Goal: Task Accomplishment & Management: Manage account settings

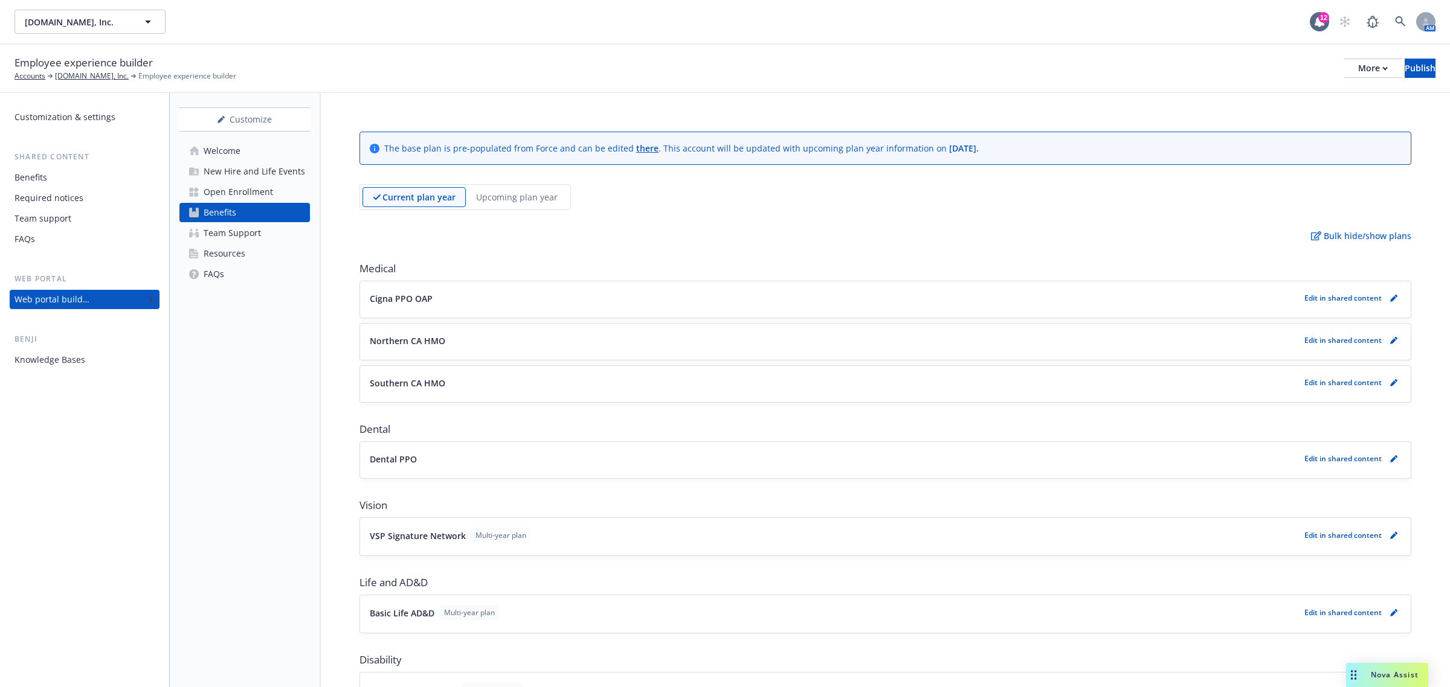
click at [1389, 671] on span "Nova Assist" at bounding box center [1395, 675] width 48 height 10
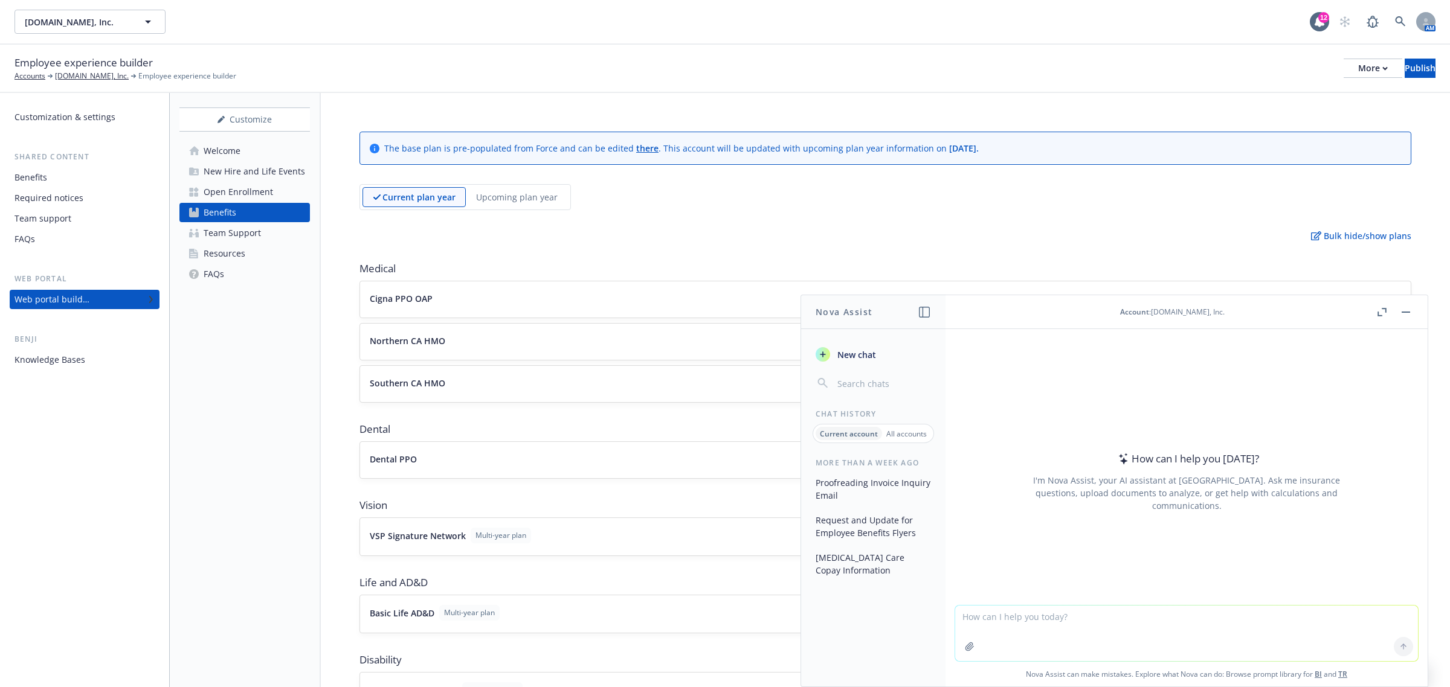
click at [989, 618] on textarea at bounding box center [1186, 634] width 463 height 56
type textarea "P"
paste textarea "Hi [PERSON_NAME], we heard back from HMSA and they will have [PERSON_NAME]'s na…"
type textarea "polish my email: Hi [PERSON_NAME], we heard back from HMSA and they will have […"
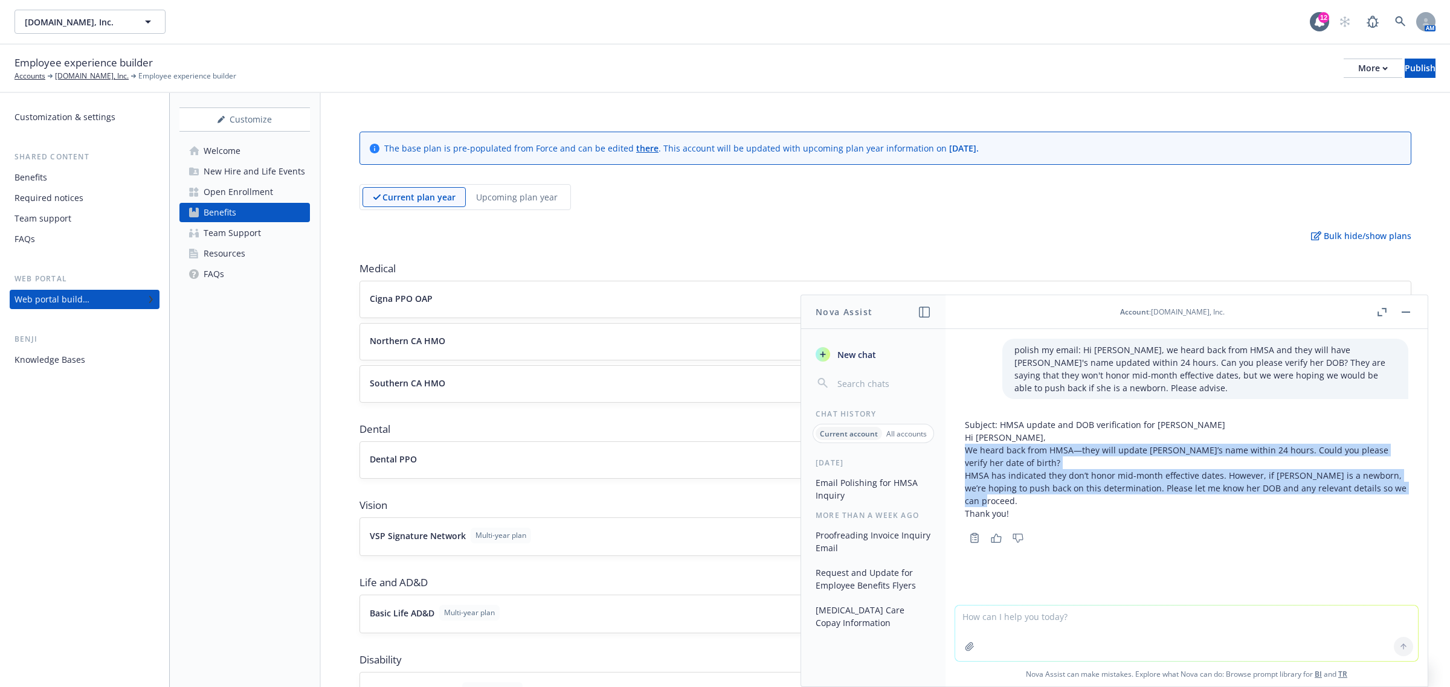
drag, startPoint x: 1003, startPoint y: 501, endPoint x: 965, endPoint y: 450, distance: 63.5
click at [965, 450] on div "Subject: HMSA update and DOB verification for [PERSON_NAME], We heard back from…" at bounding box center [1186, 469] width 443 height 101
copy div "We heard back from HMSA—they will update [PERSON_NAME]’s name within 24 hours. …"
click at [55, 17] on span "[DOMAIN_NAME], Inc." at bounding box center [77, 22] width 104 height 13
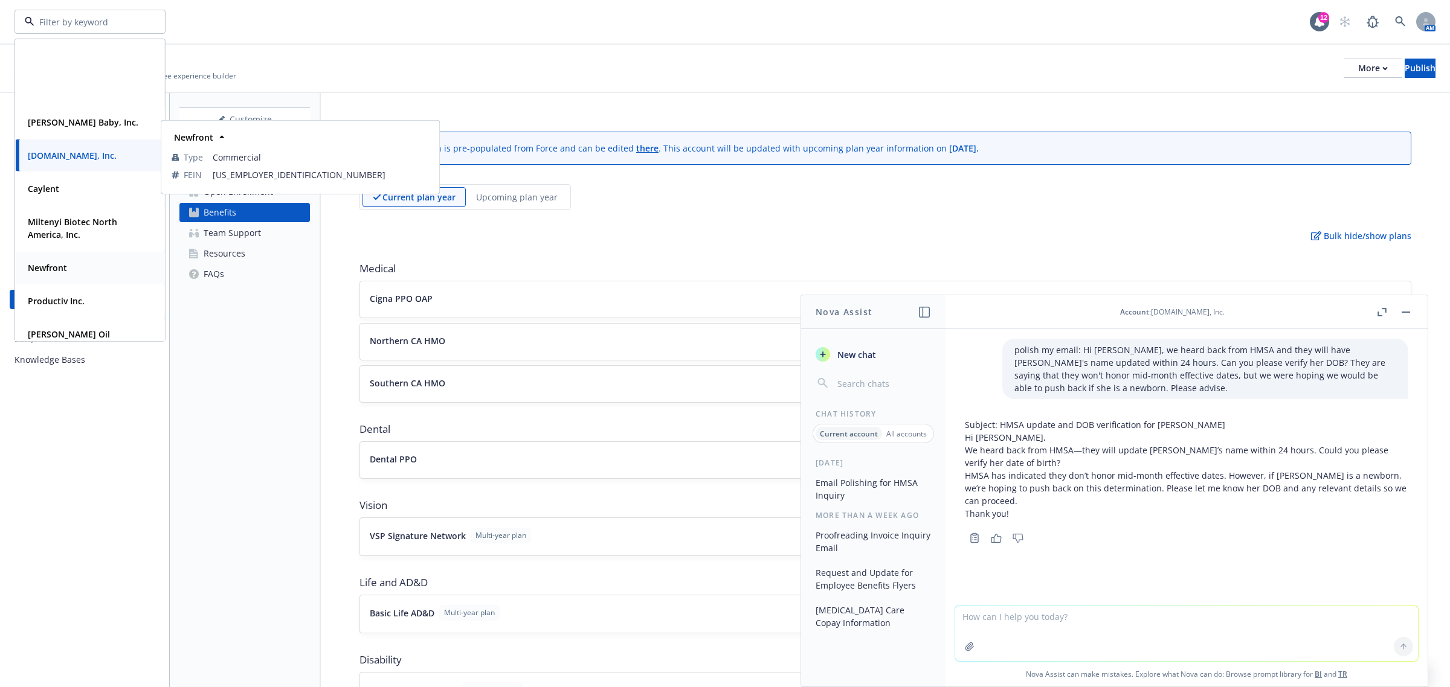
scroll to position [201, 0]
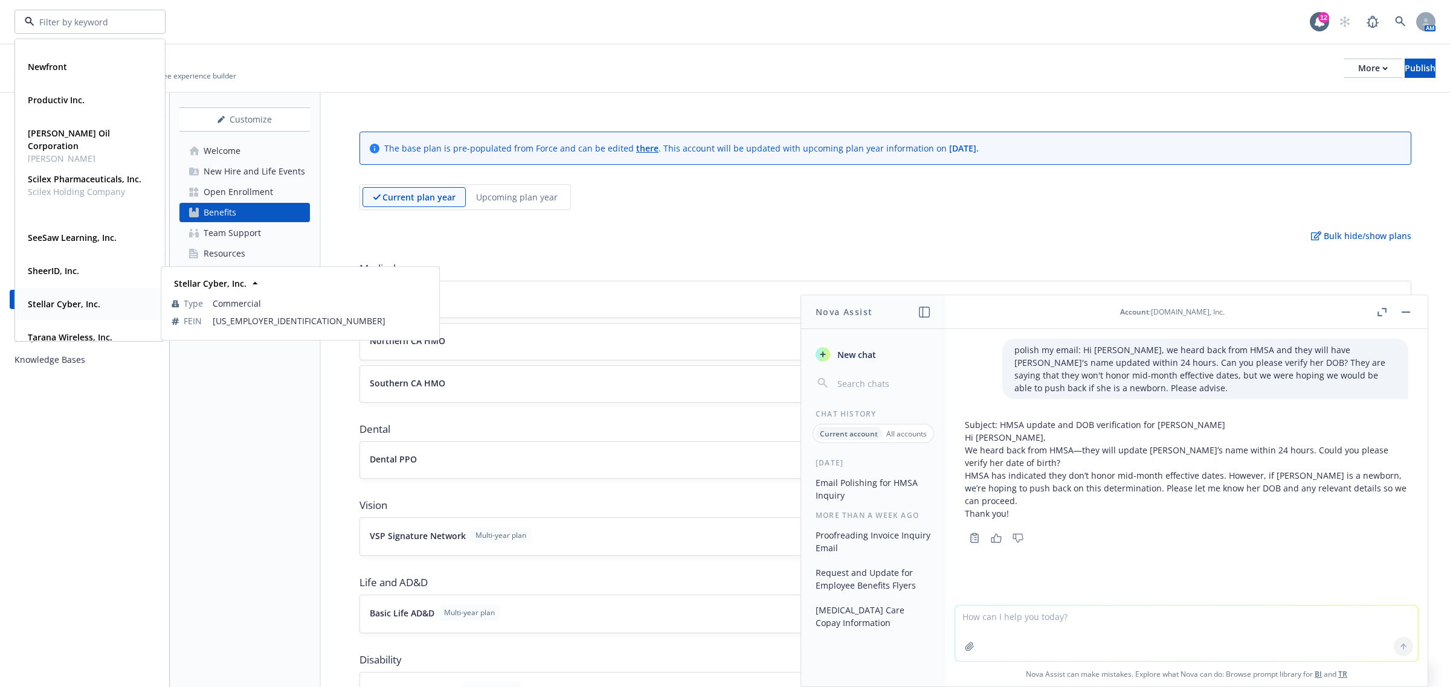
click at [55, 300] on strong "Stellar Cyber, Inc." at bounding box center [64, 303] width 72 height 11
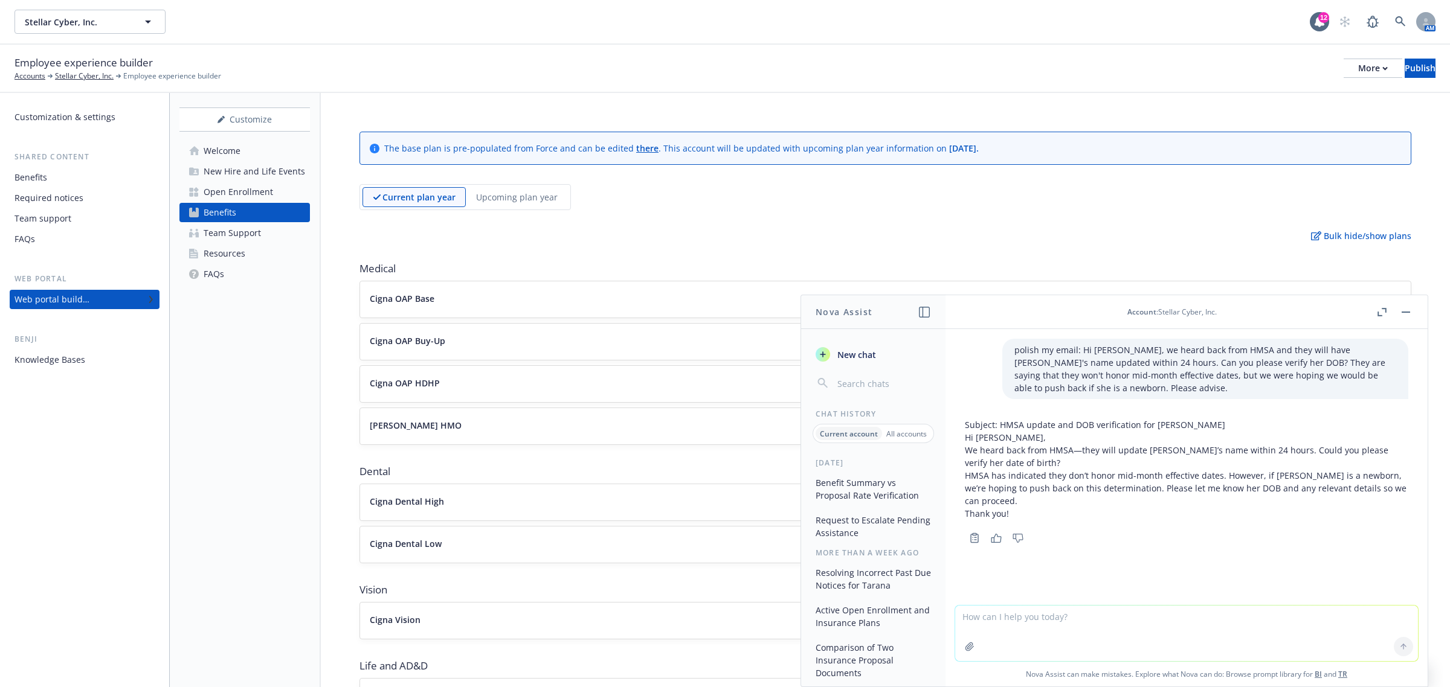
click at [71, 170] on div "Benefits" at bounding box center [84, 177] width 140 height 19
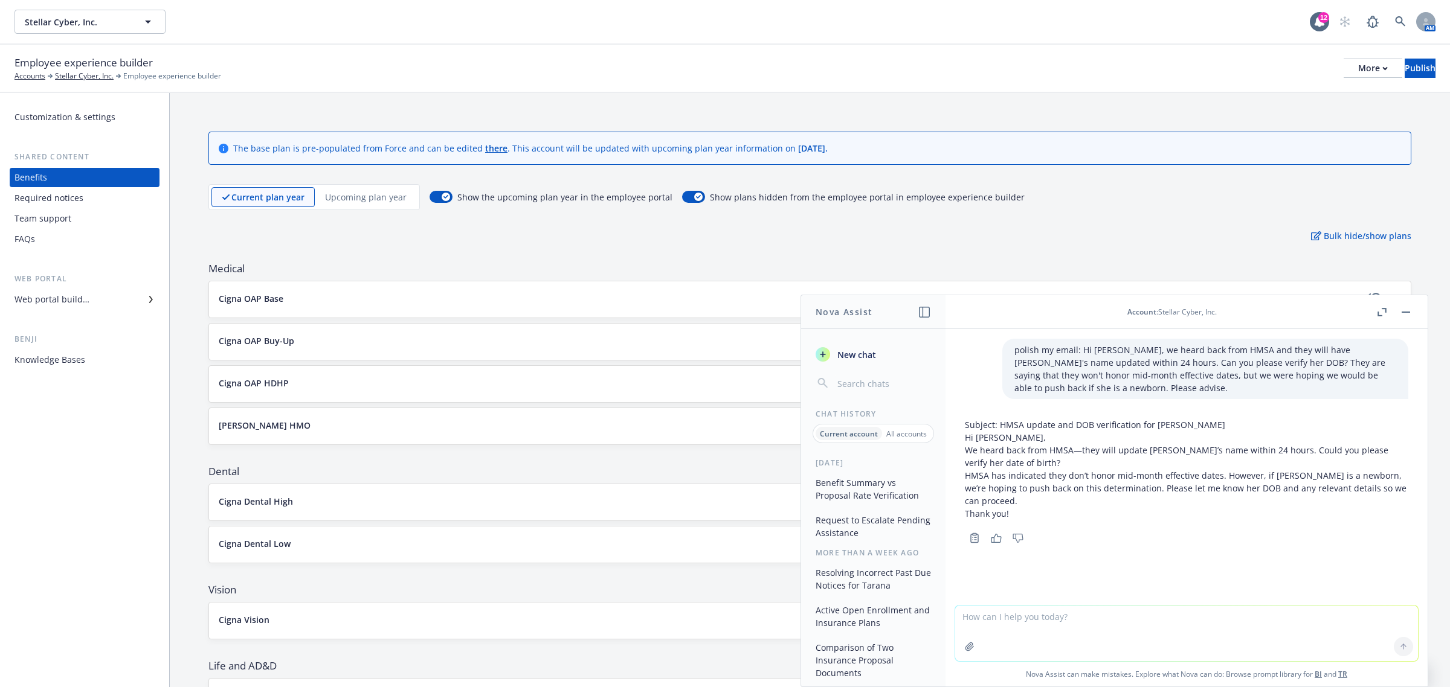
click at [369, 188] on div "Upcoming plan year" at bounding box center [366, 197] width 102 height 20
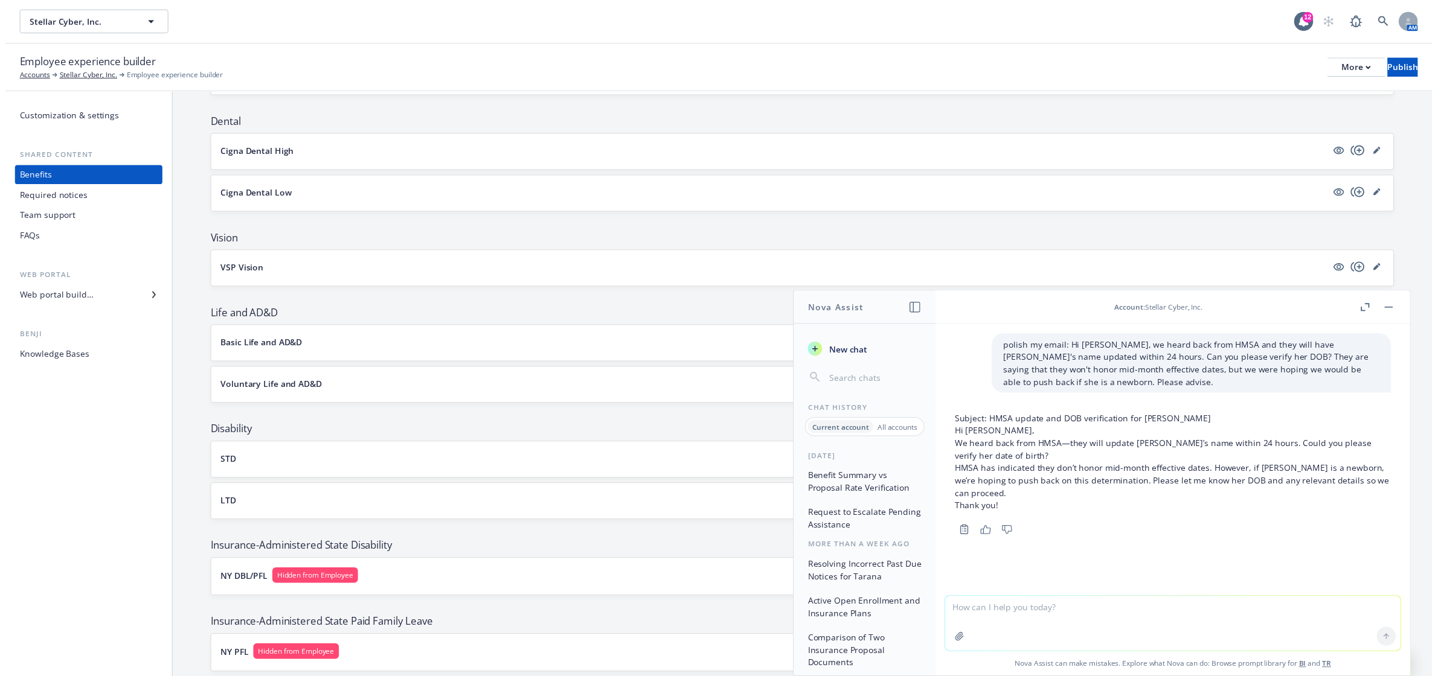
scroll to position [402, 0]
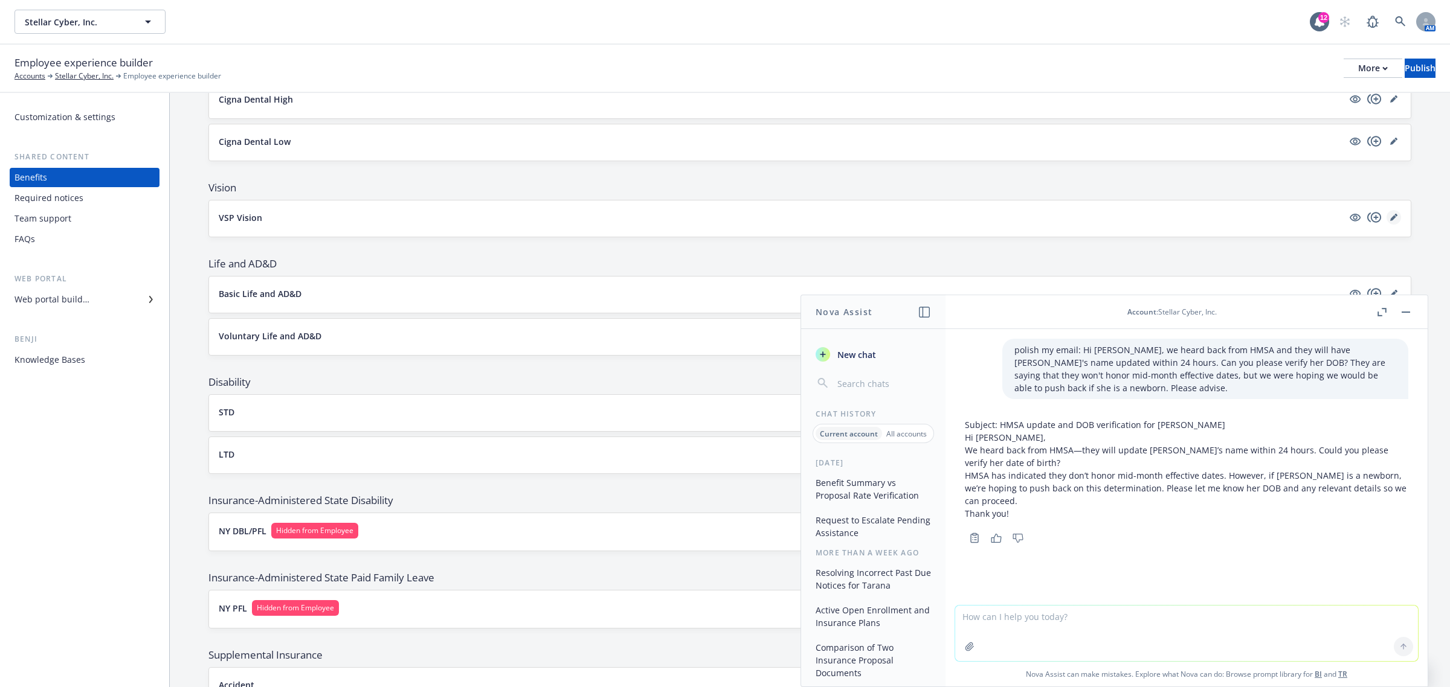
click at [1390, 218] on icon "editPencil" at bounding box center [1393, 217] width 7 height 7
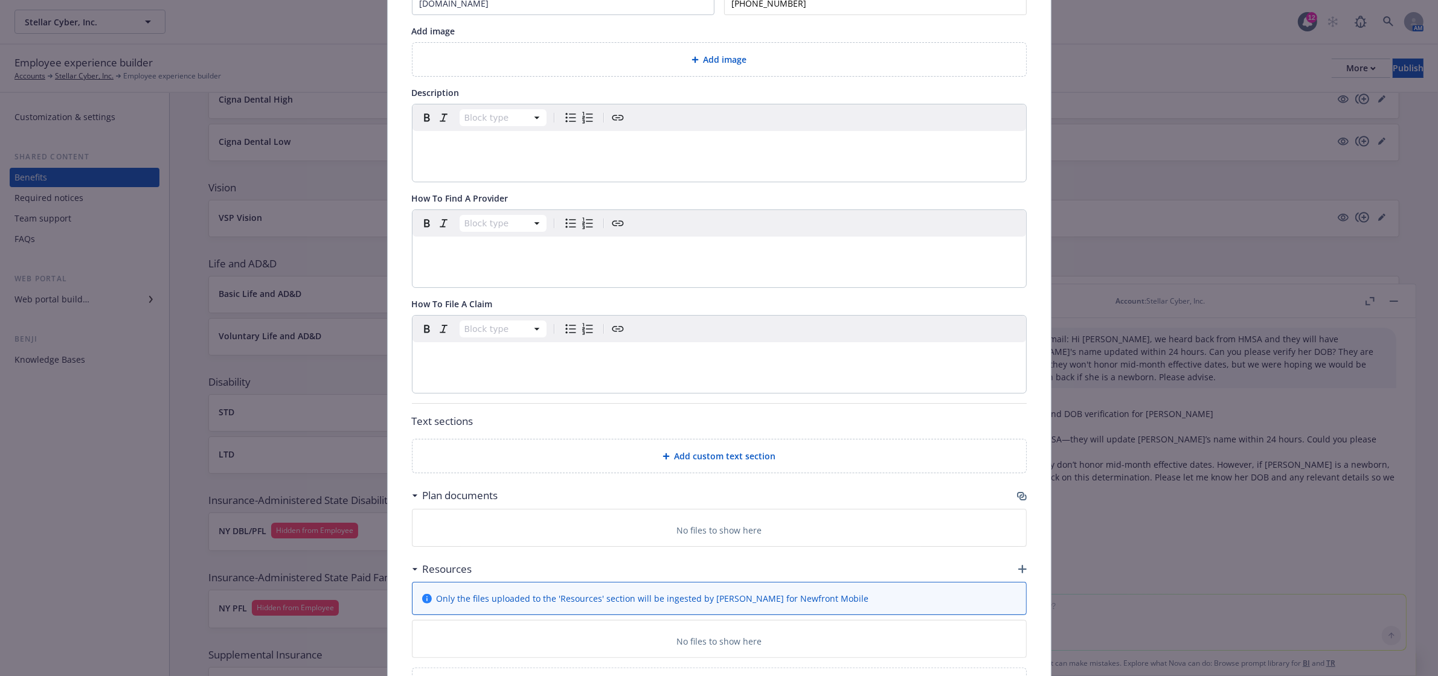
scroll to position [201, 0]
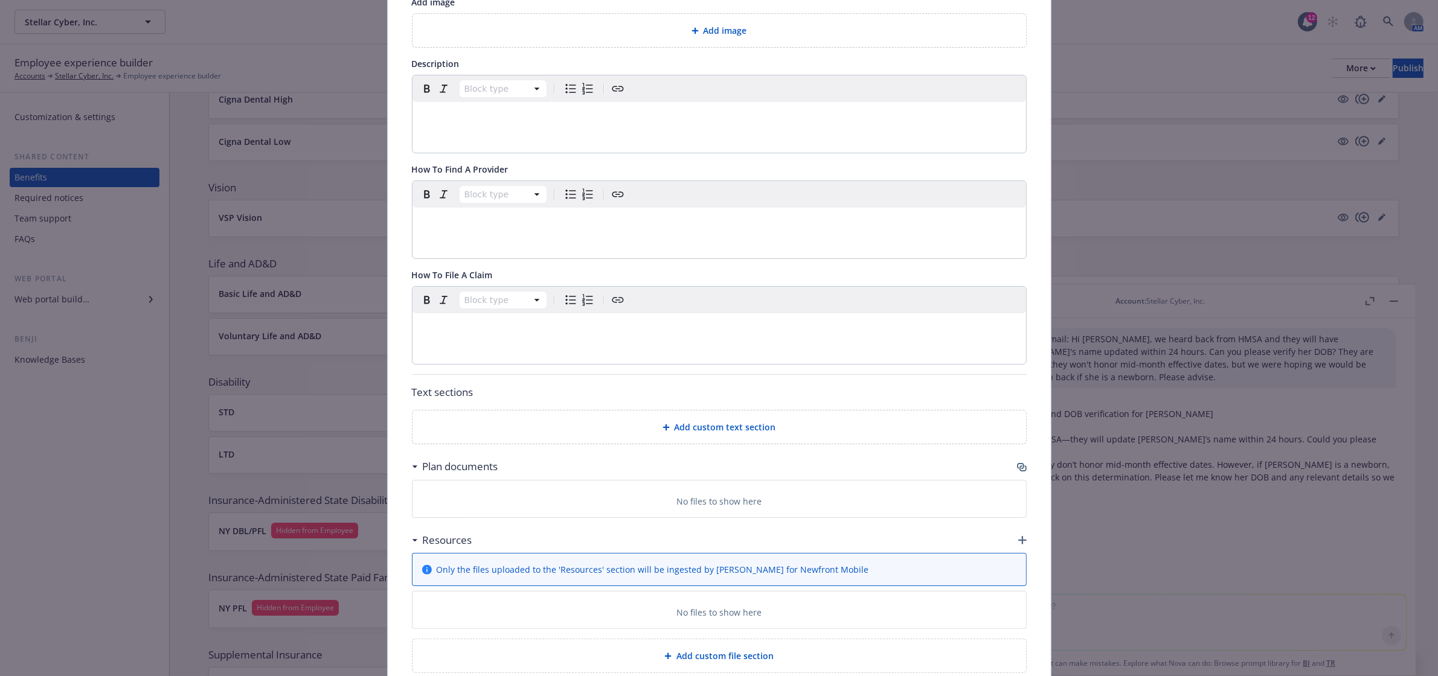
click at [1017, 468] on icon "button" at bounding box center [1022, 468] width 10 height 10
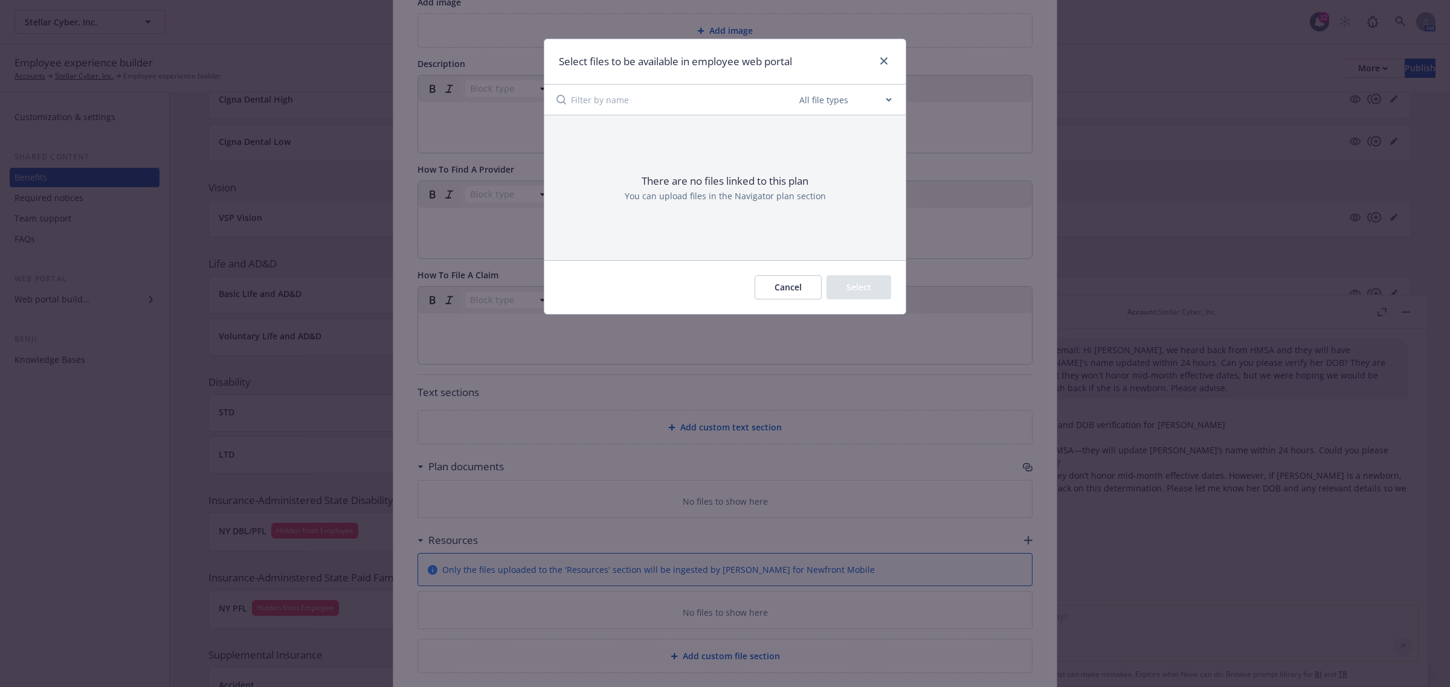
click at [781, 288] on button "Cancel" at bounding box center [787, 287] width 67 height 24
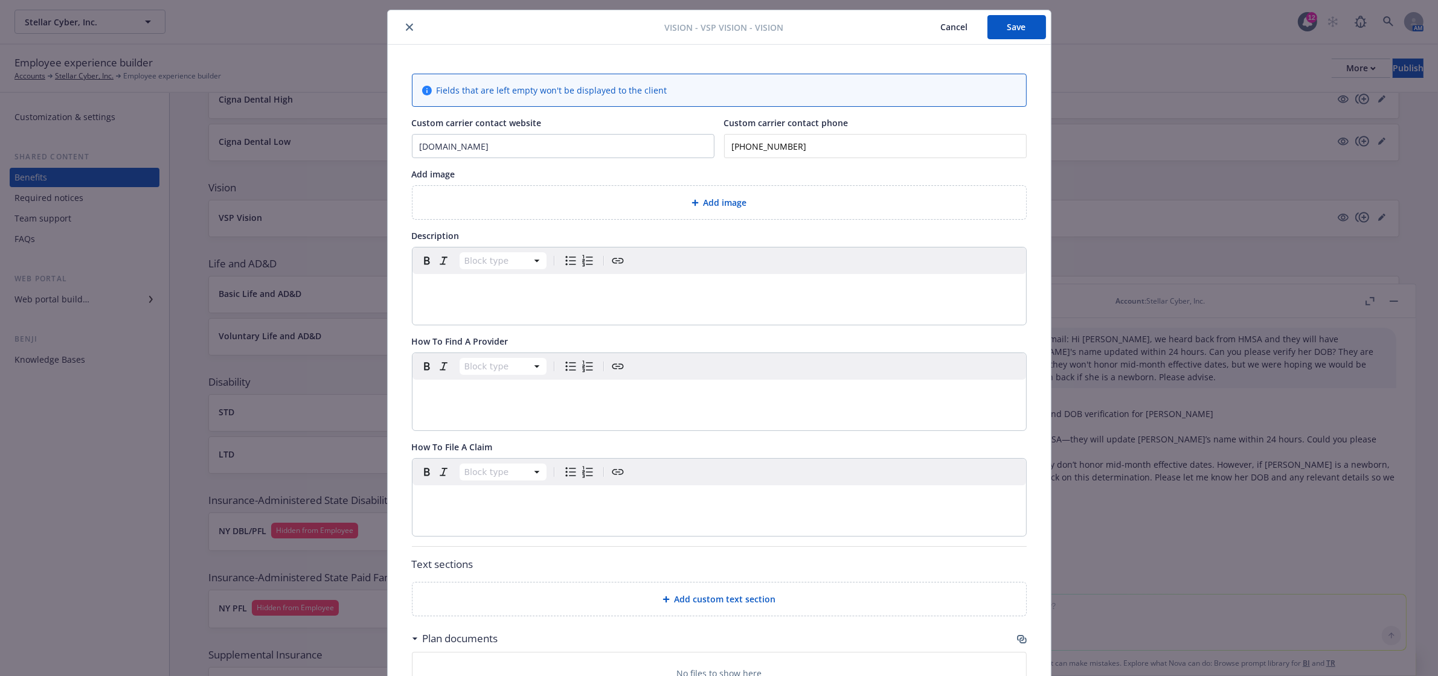
scroll to position [0, 0]
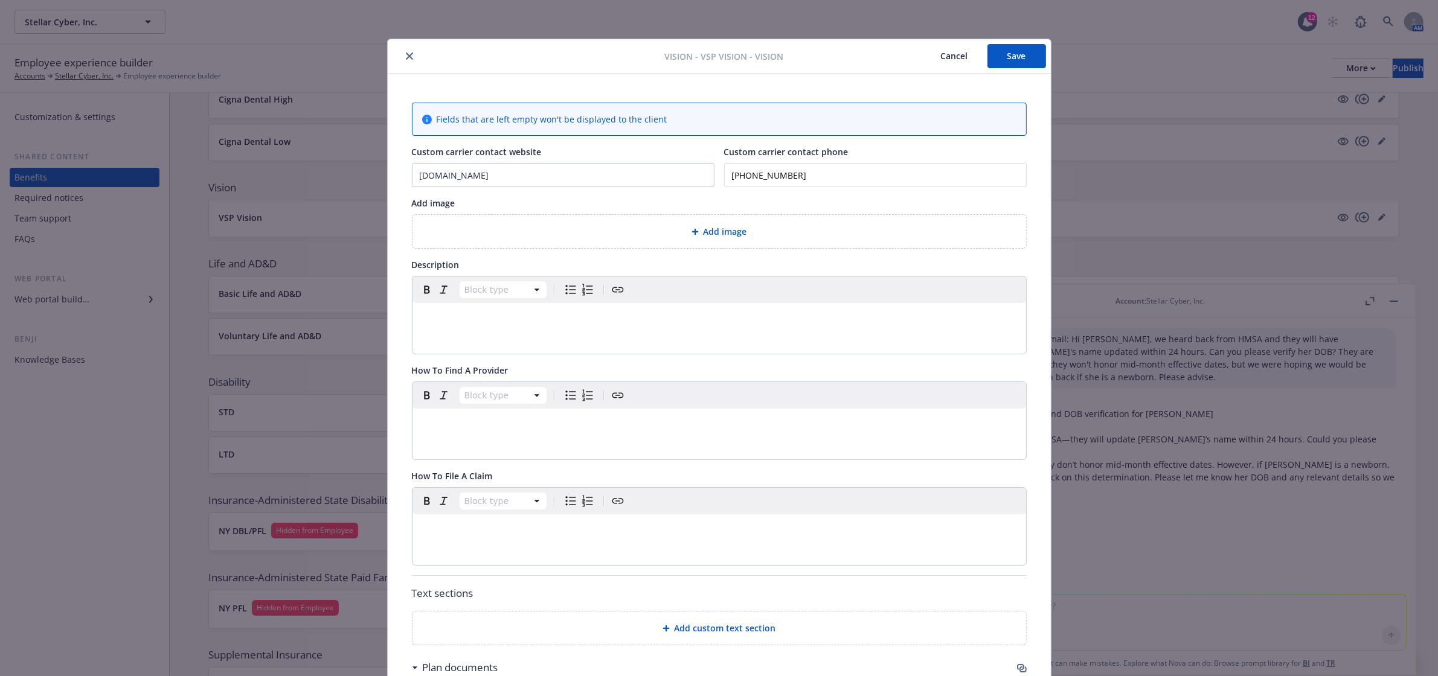
click at [402, 51] on button "close" at bounding box center [409, 56] width 14 height 14
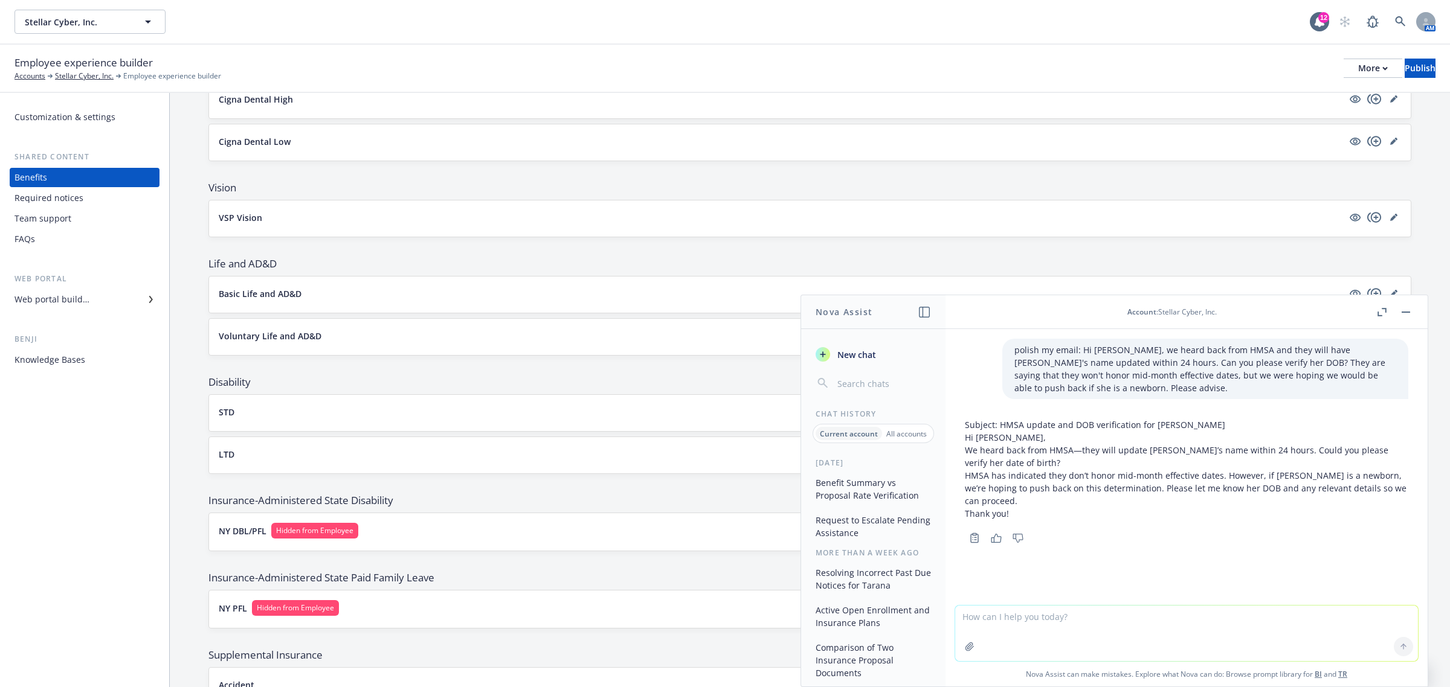
click at [429, 376] on div "Medical Cigna OAP Base Cigna OAP Buy-Up Cigna OAP HDHP [PERSON_NAME] HMO Dental…" at bounding box center [809, 523] width 1203 height 1329
click at [1400, 316] on button "button" at bounding box center [1405, 312] width 14 height 14
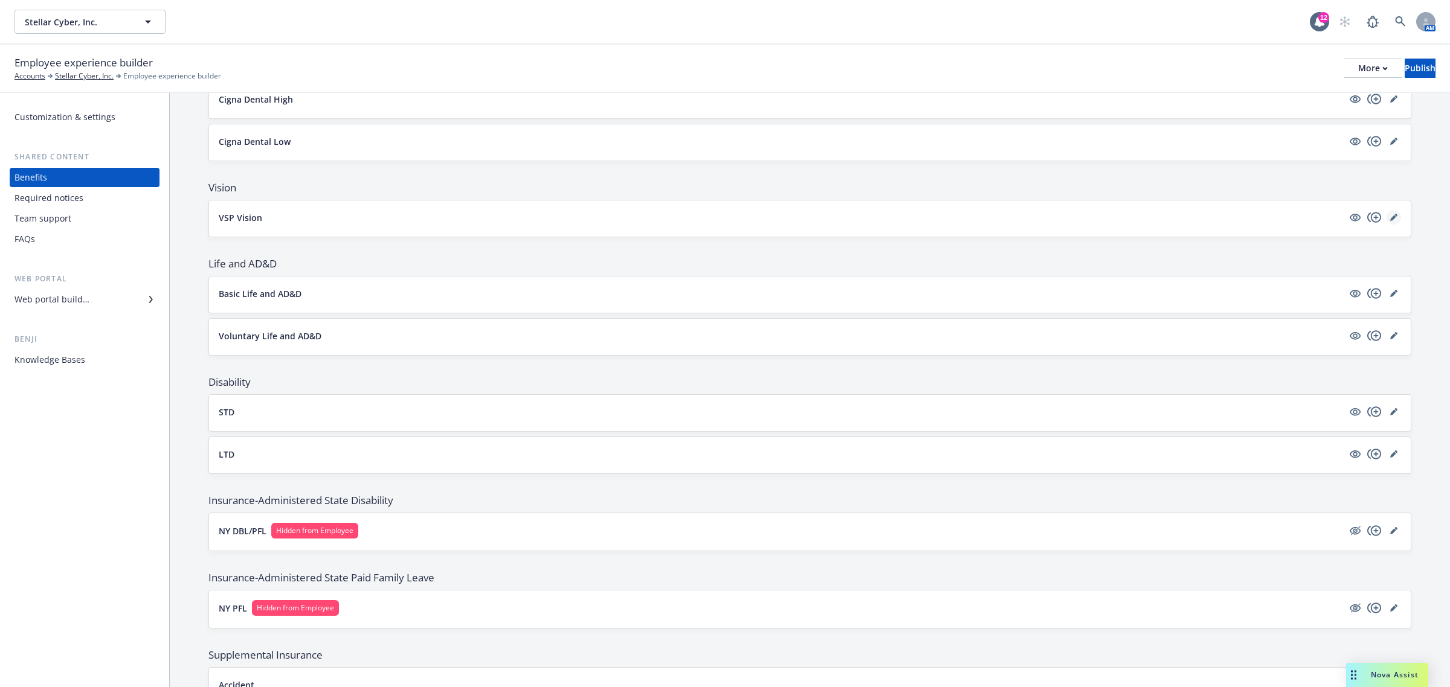
click at [1390, 217] on icon "editPencil" at bounding box center [1393, 217] width 7 height 7
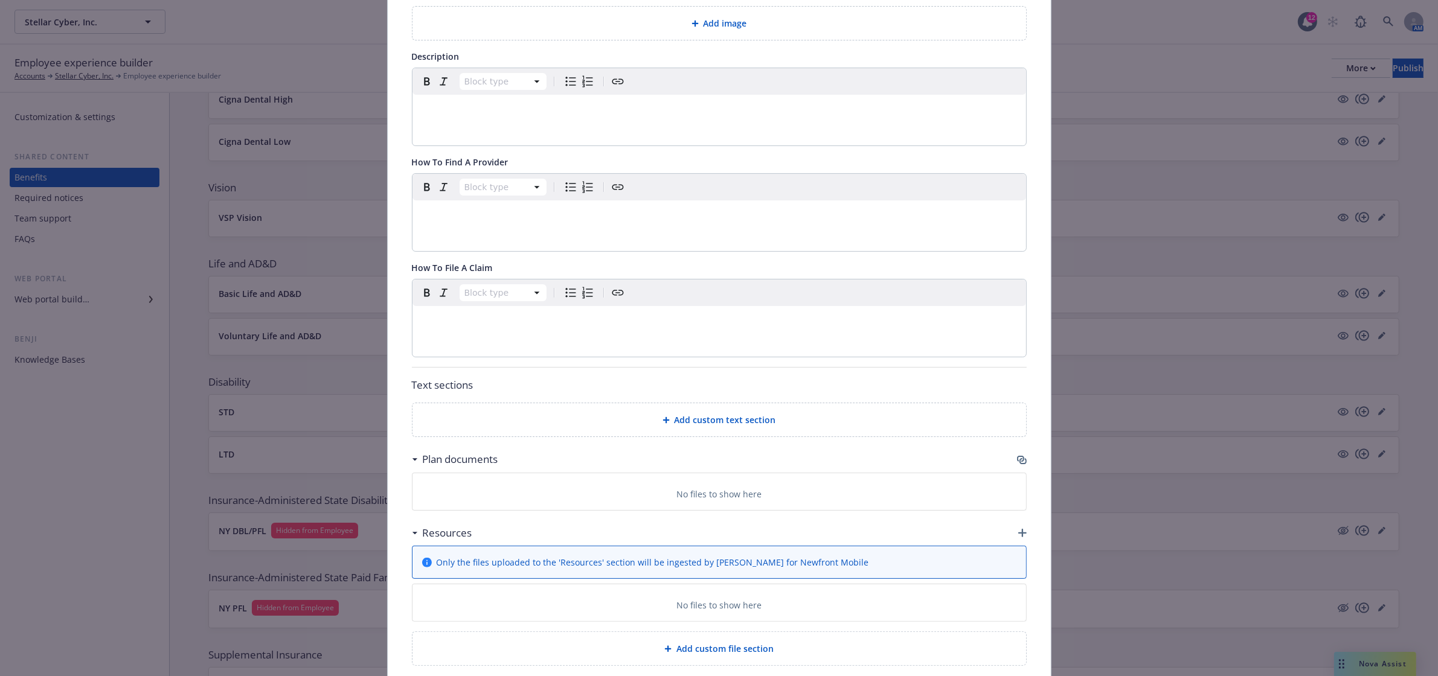
scroll to position [237, 0]
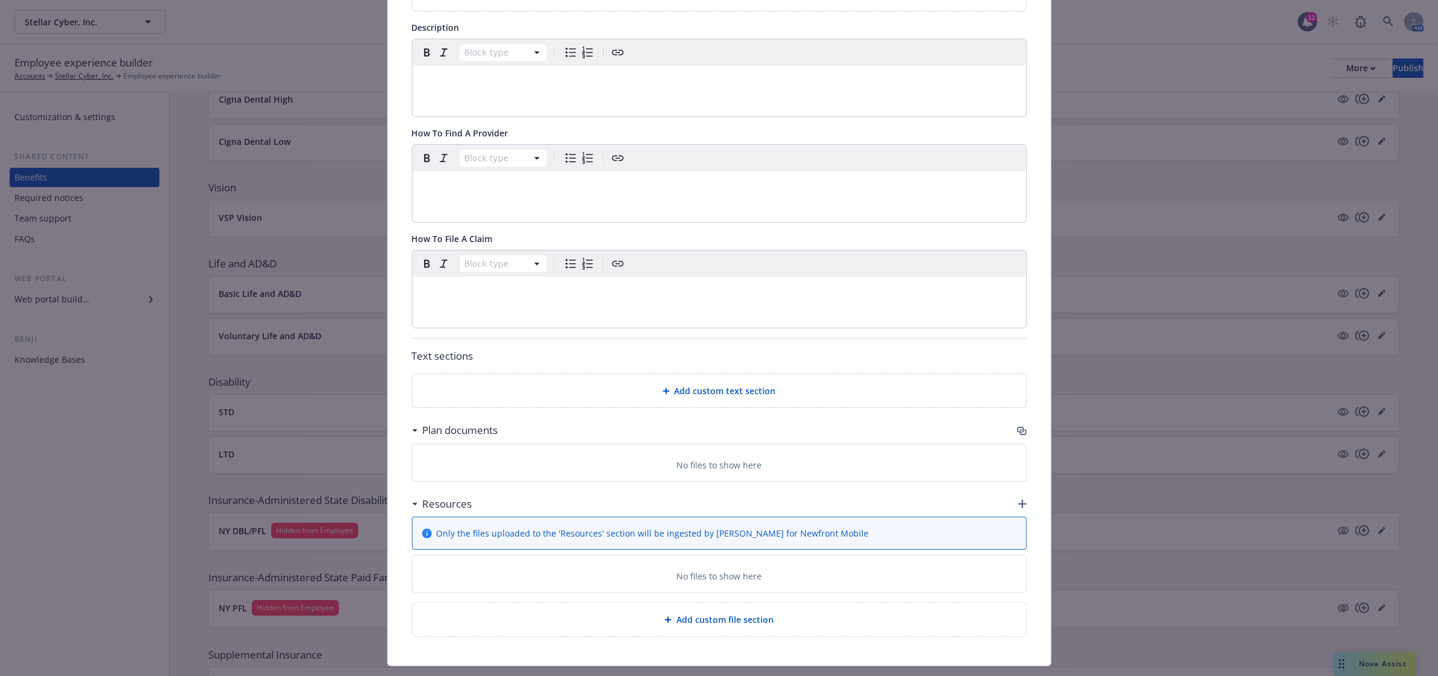
click at [1017, 433] on icon "button" at bounding box center [1020, 430] width 7 height 6
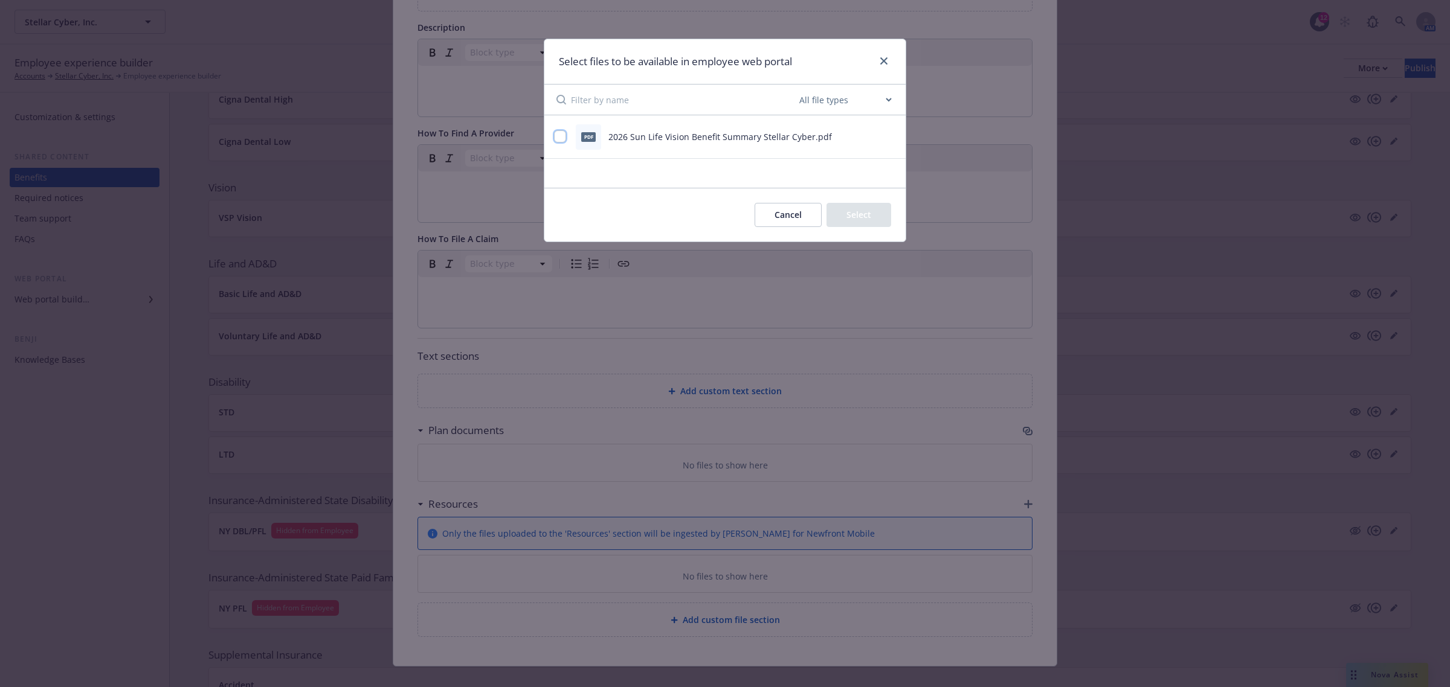
click at [561, 139] on input "checkbox" at bounding box center [560, 136] width 12 height 12
checkbox input "true"
click at [835, 215] on button "Select 1 file" at bounding box center [847, 215] width 87 height 24
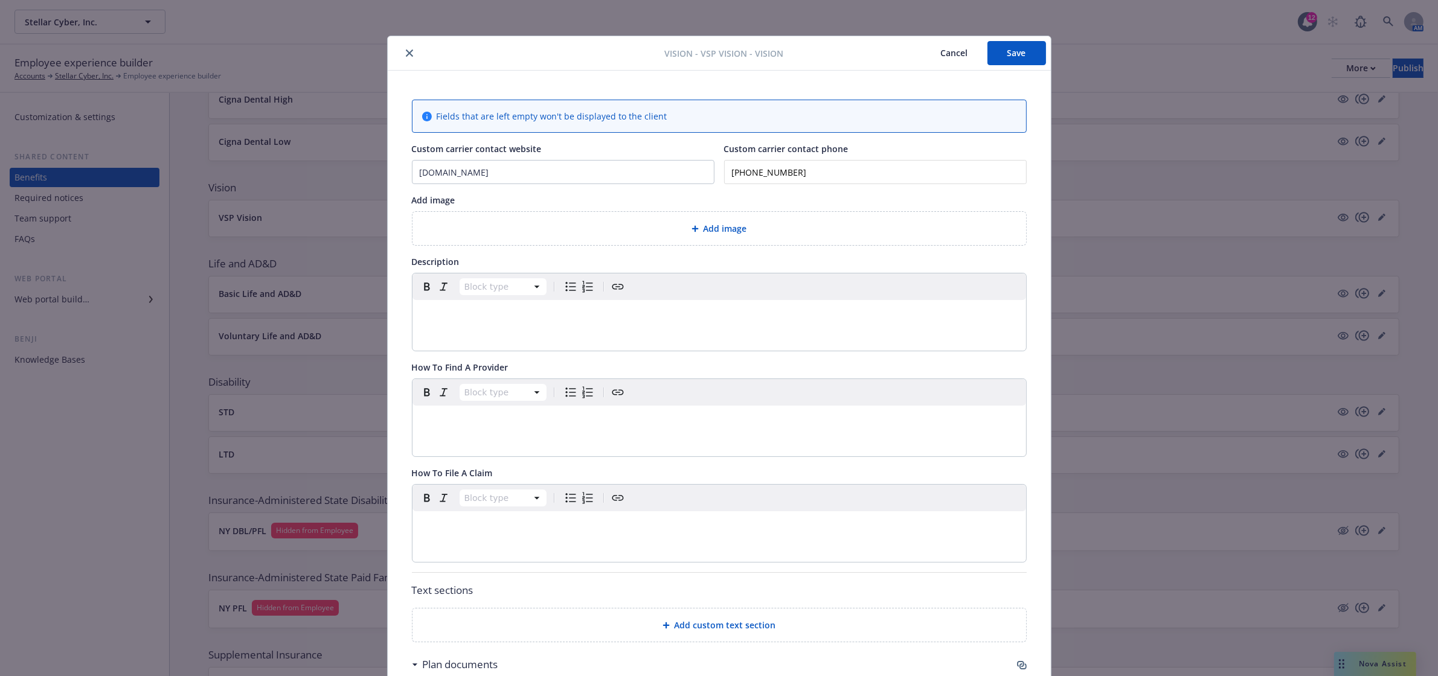
scroll to position [0, 0]
click at [1011, 62] on button "Save" at bounding box center [1017, 56] width 59 height 24
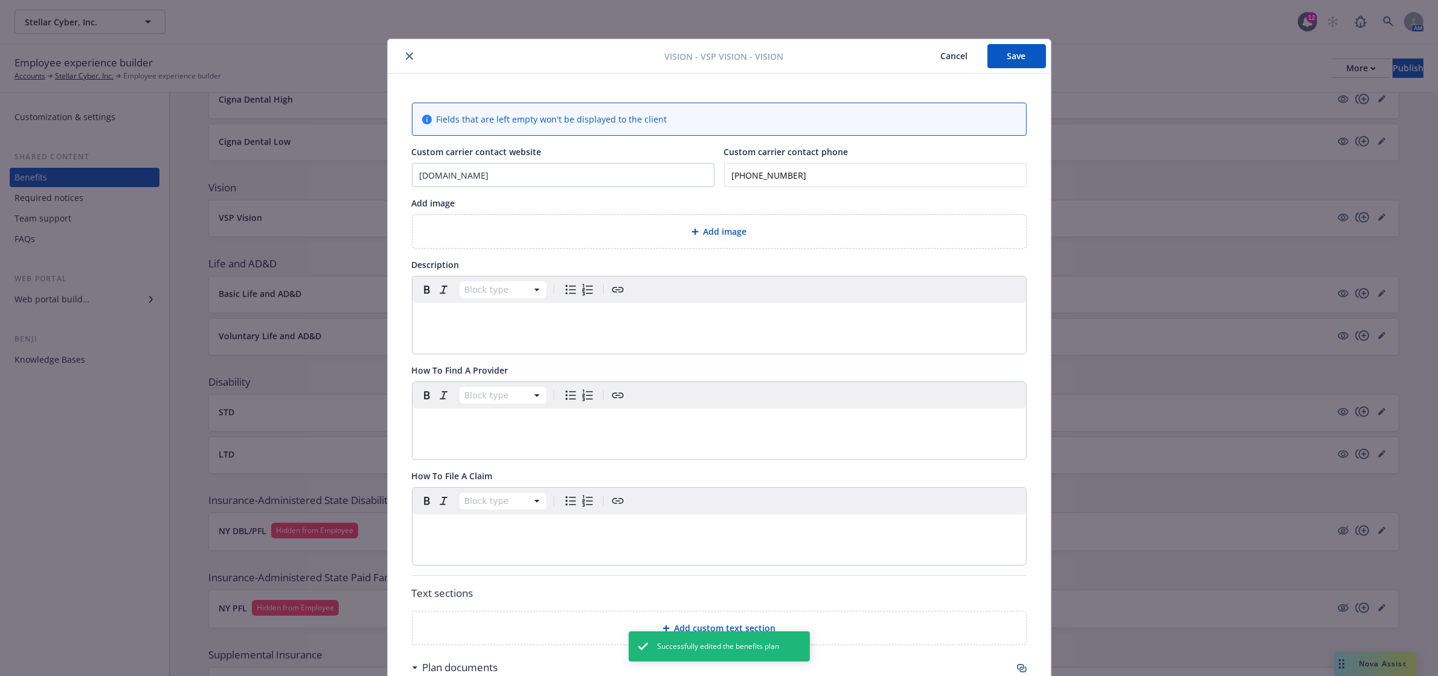
click at [408, 53] on button "close" at bounding box center [409, 56] width 14 height 14
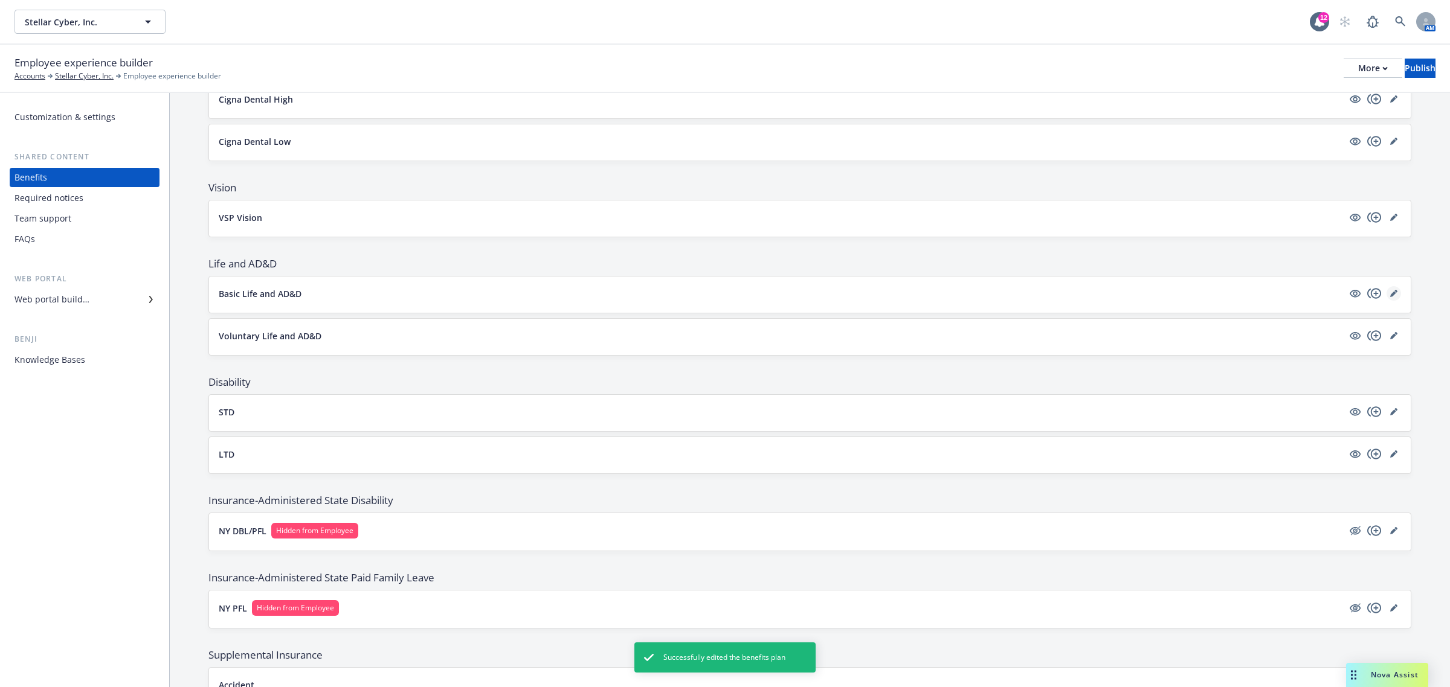
click at [1390, 292] on icon "editPencil" at bounding box center [1393, 293] width 7 height 7
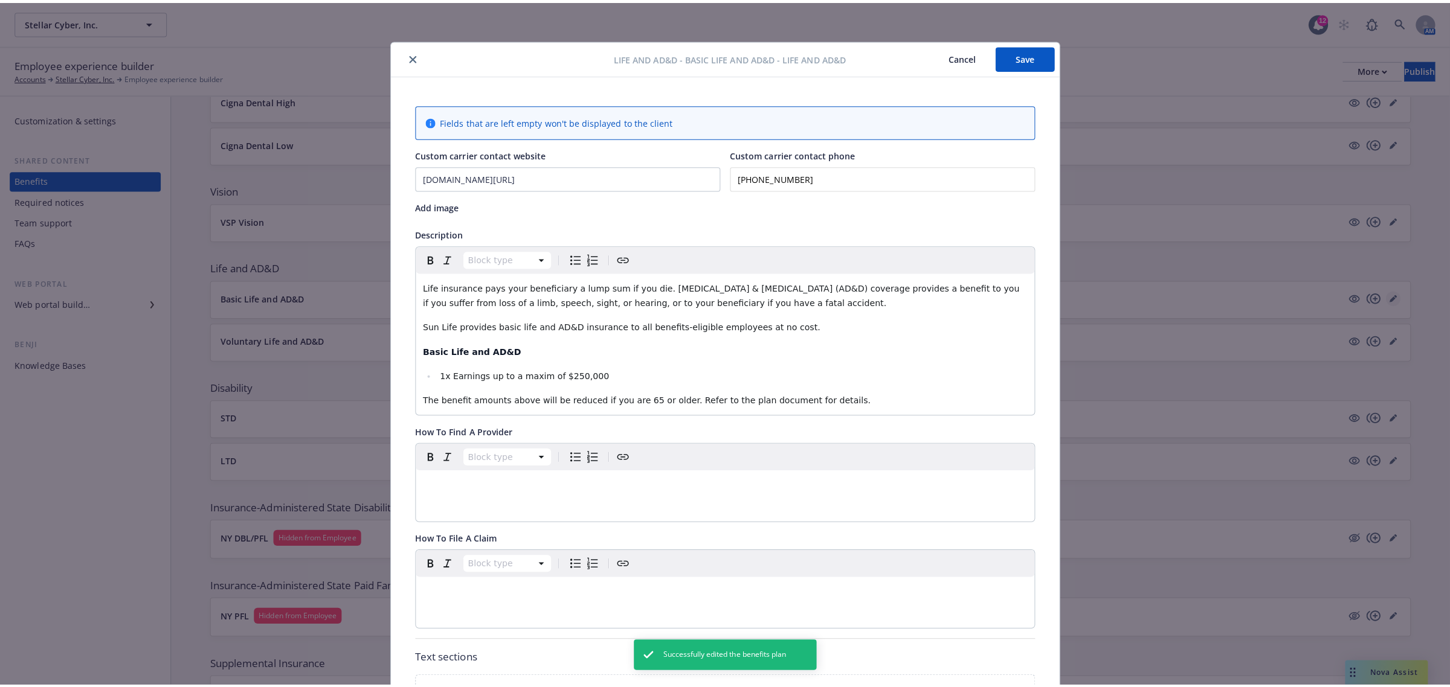
scroll to position [36, 0]
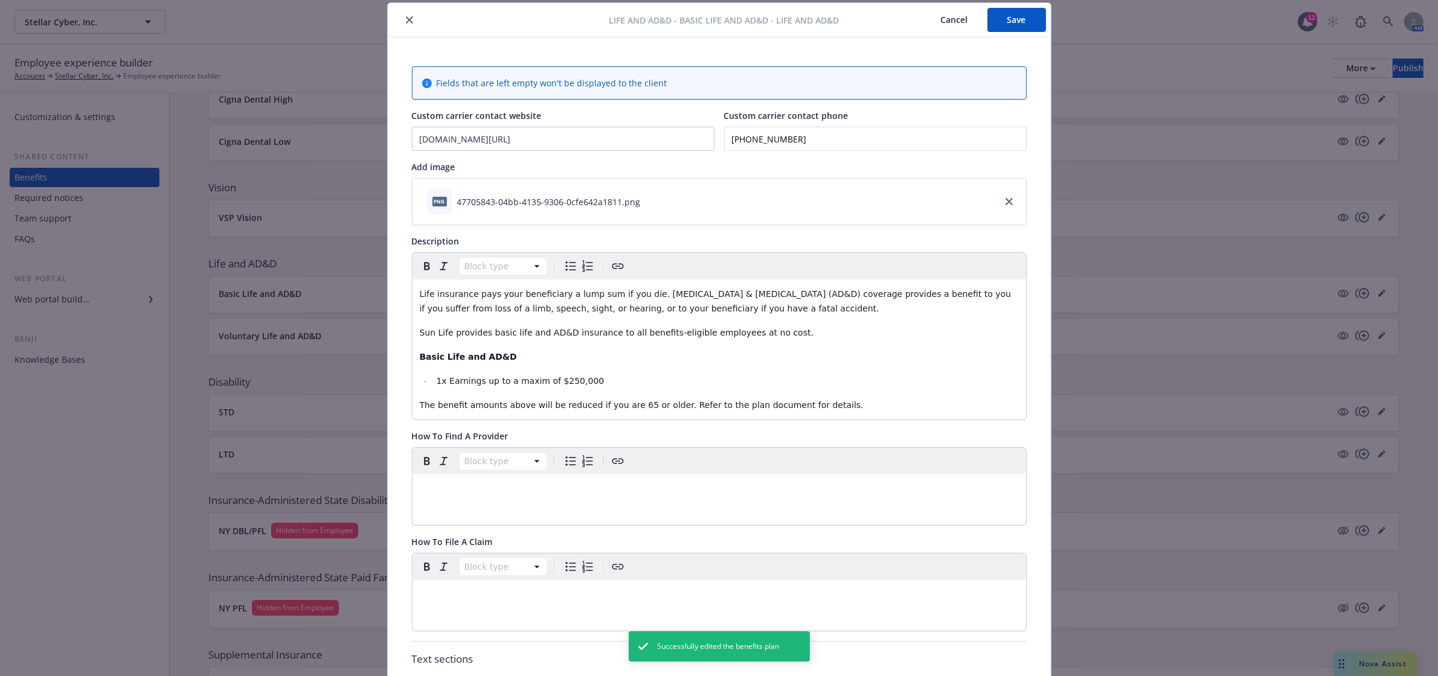
click at [406, 22] on icon "close" at bounding box center [409, 19] width 7 height 7
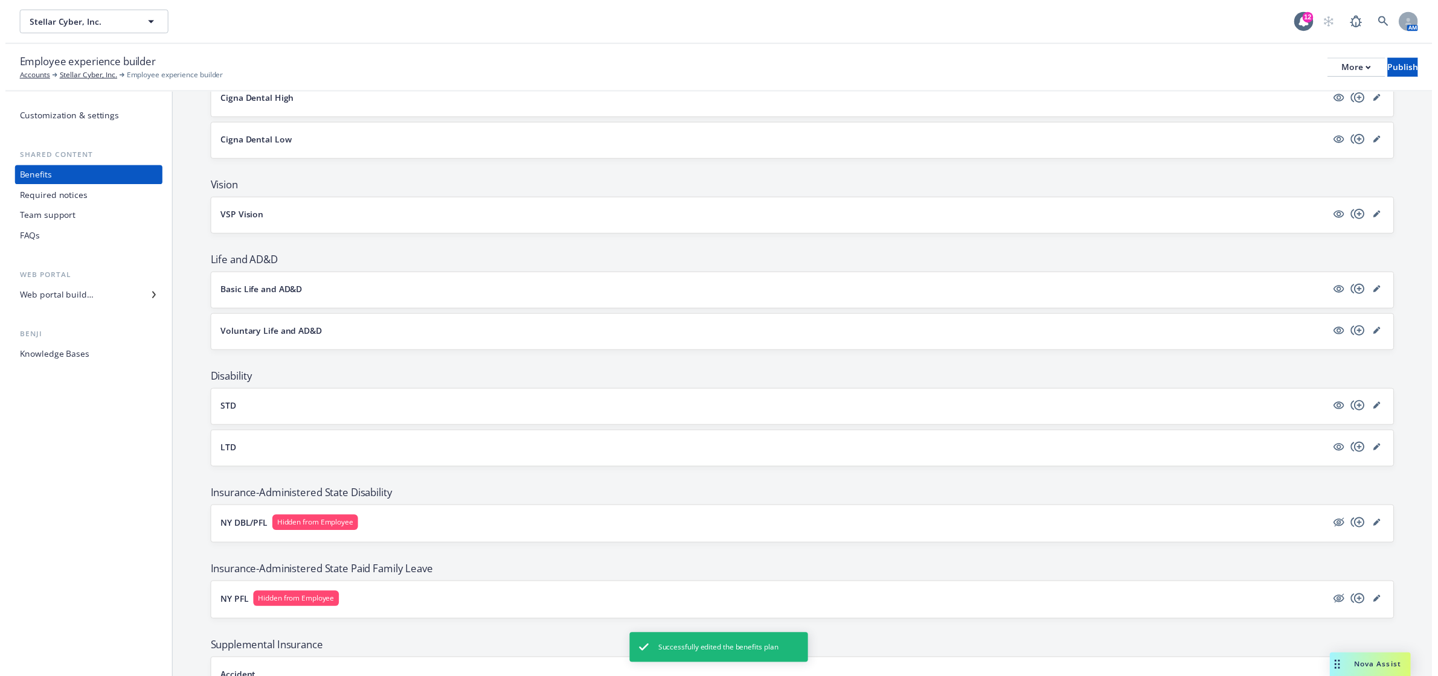
scroll to position [805, 0]
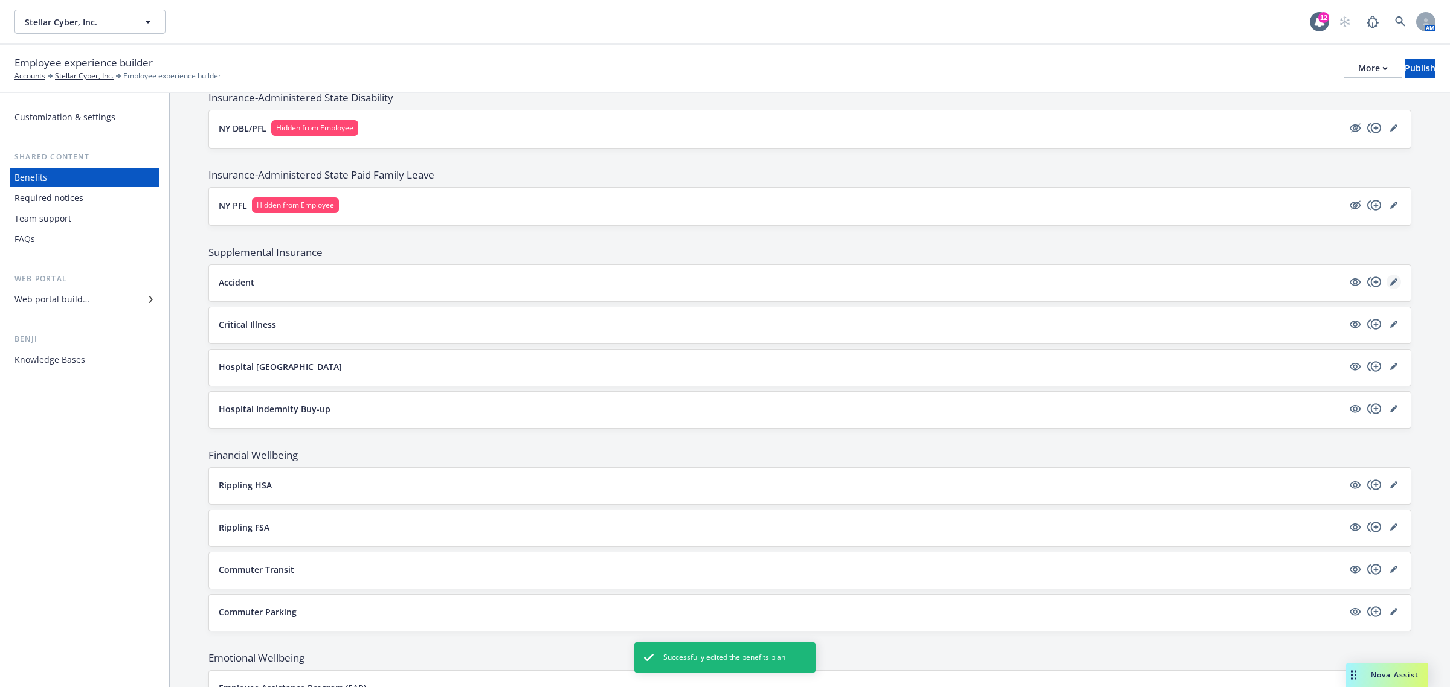
click at [1387, 284] on link "editPencil" at bounding box center [1393, 282] width 14 height 14
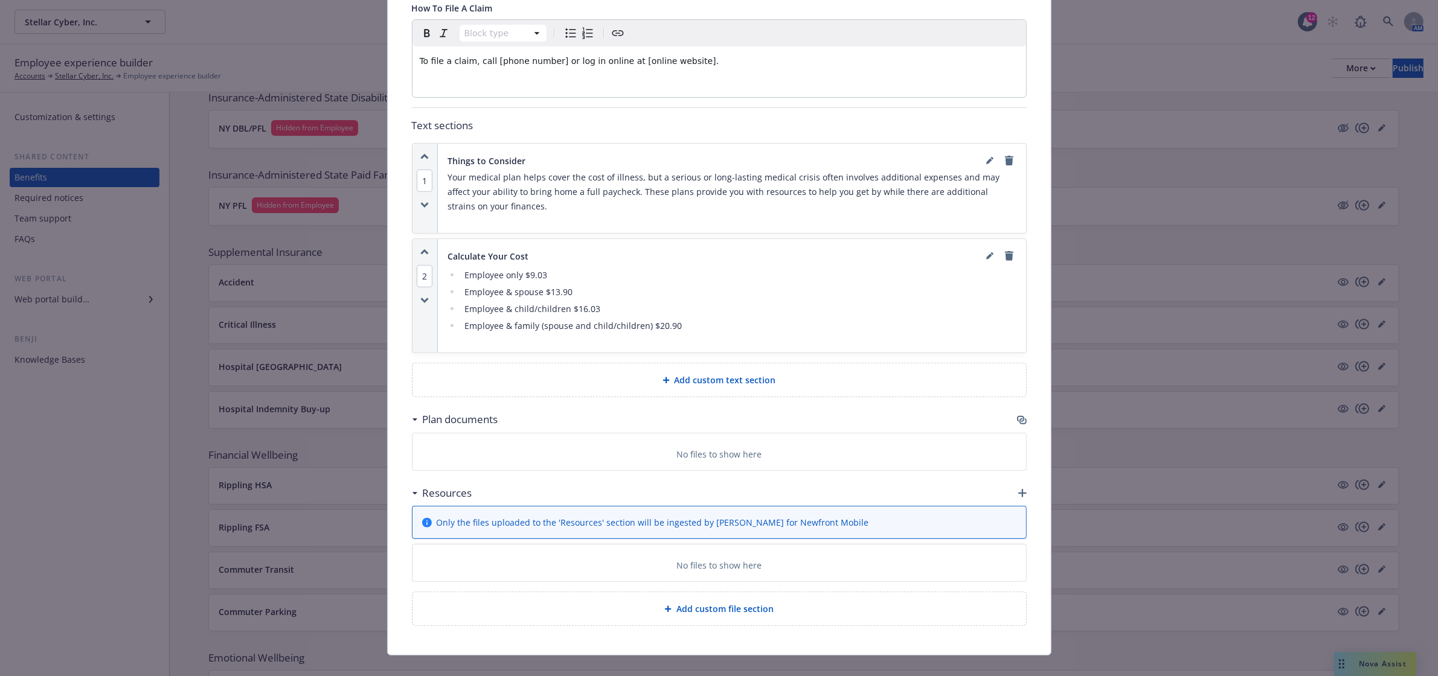
scroll to position [535, 0]
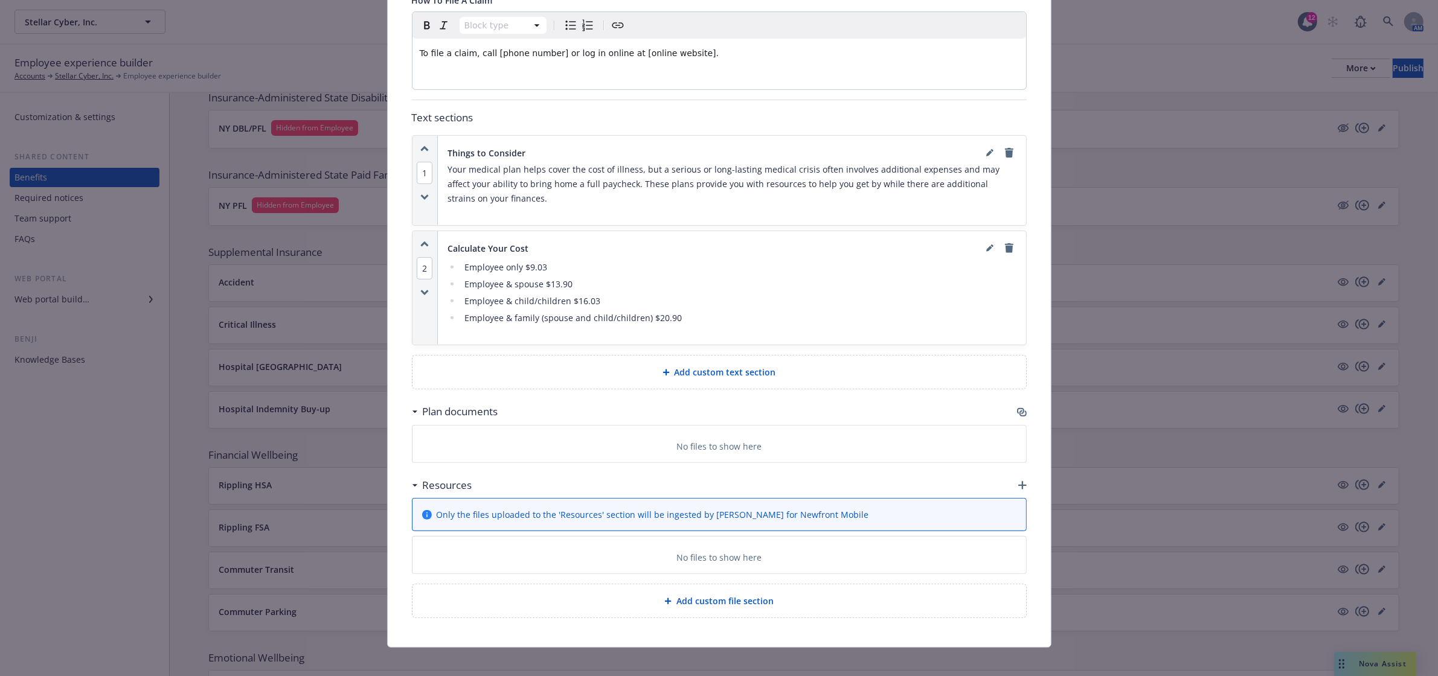
click at [1016, 399] on div "Plan documents" at bounding box center [719, 411] width 615 height 25
click at [1017, 408] on icon "button" at bounding box center [1022, 413] width 10 height 10
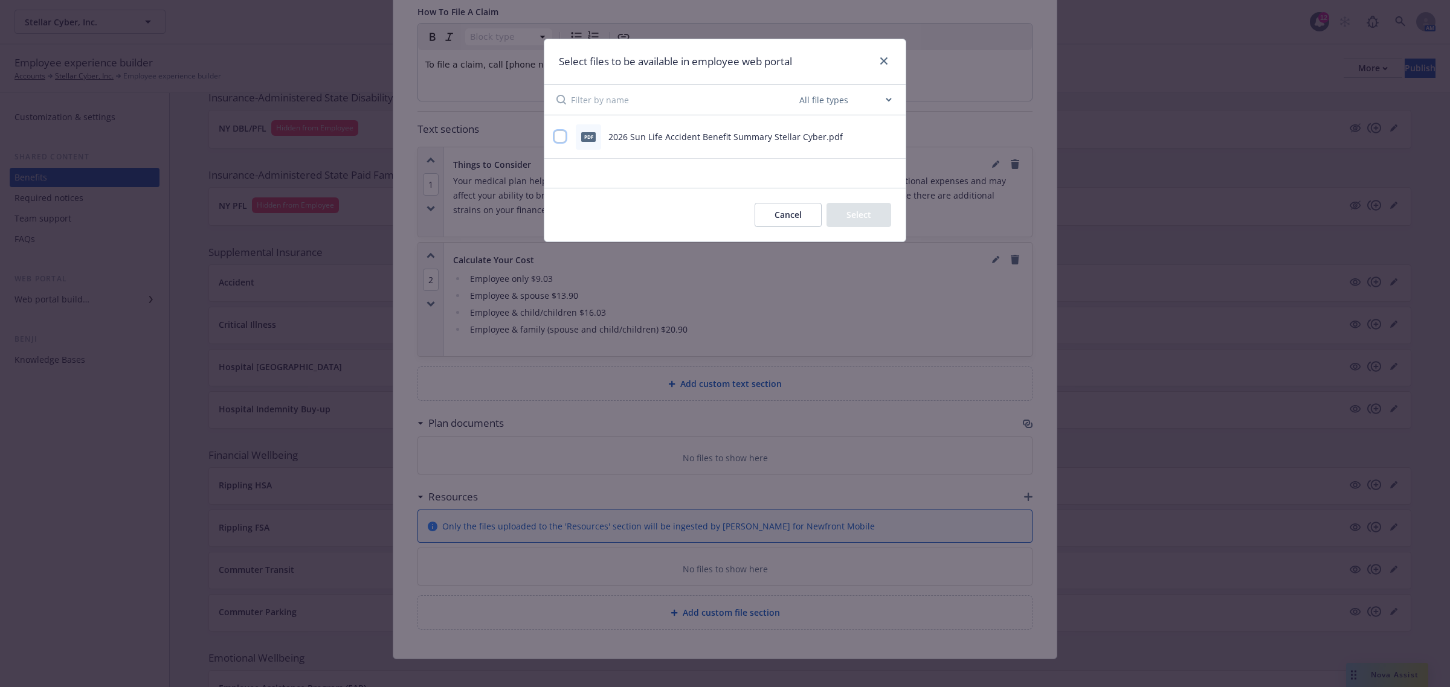
drag, startPoint x: 559, startPoint y: 135, endPoint x: 738, endPoint y: 177, distance: 183.7
click at [560, 135] on input "checkbox" at bounding box center [560, 136] width 12 height 12
checkbox input "true"
click at [846, 222] on button "Select 1 file" at bounding box center [847, 215] width 87 height 24
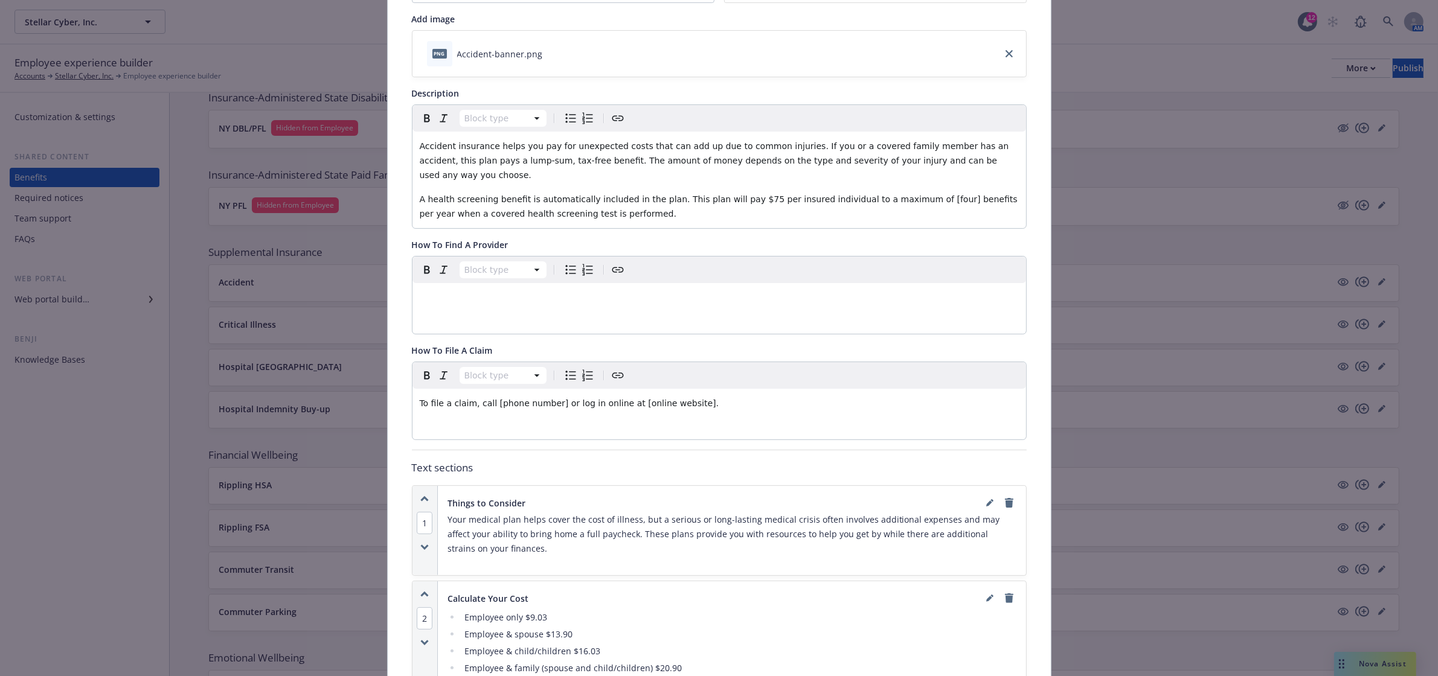
scroll to position [0, 0]
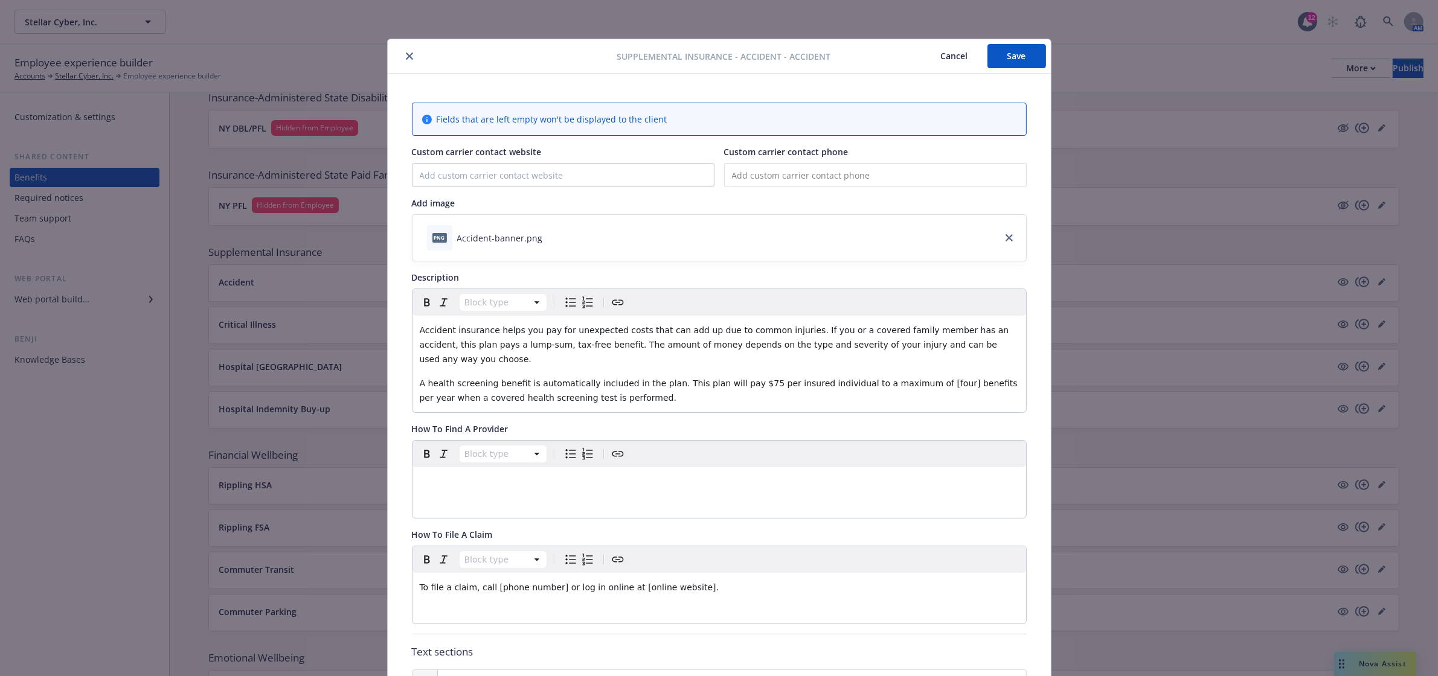
click at [988, 59] on button "Save" at bounding box center [1017, 56] width 59 height 24
drag, startPoint x: 397, startPoint y: 53, endPoint x: 391, endPoint y: 76, distance: 23.7
click at [402, 54] on button "close" at bounding box center [409, 56] width 14 height 14
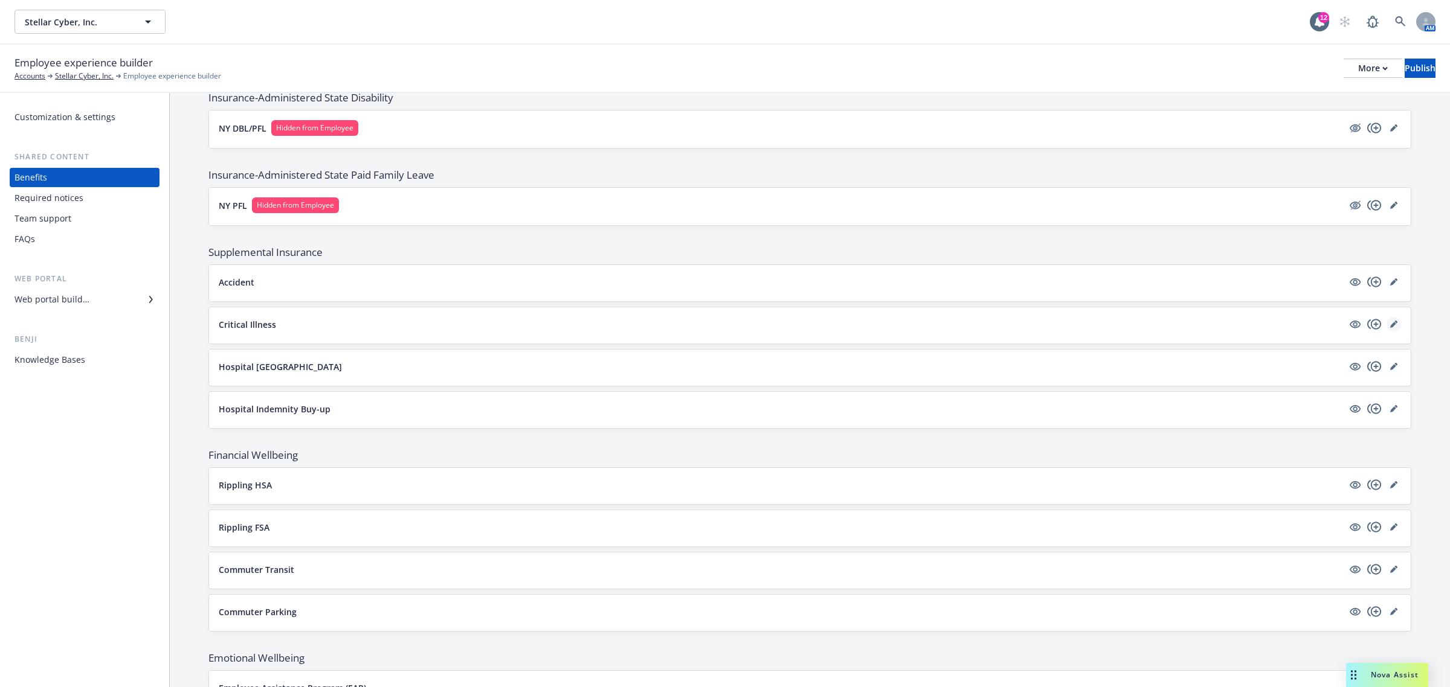
click at [1390, 328] on icon "editPencil" at bounding box center [1393, 324] width 7 height 7
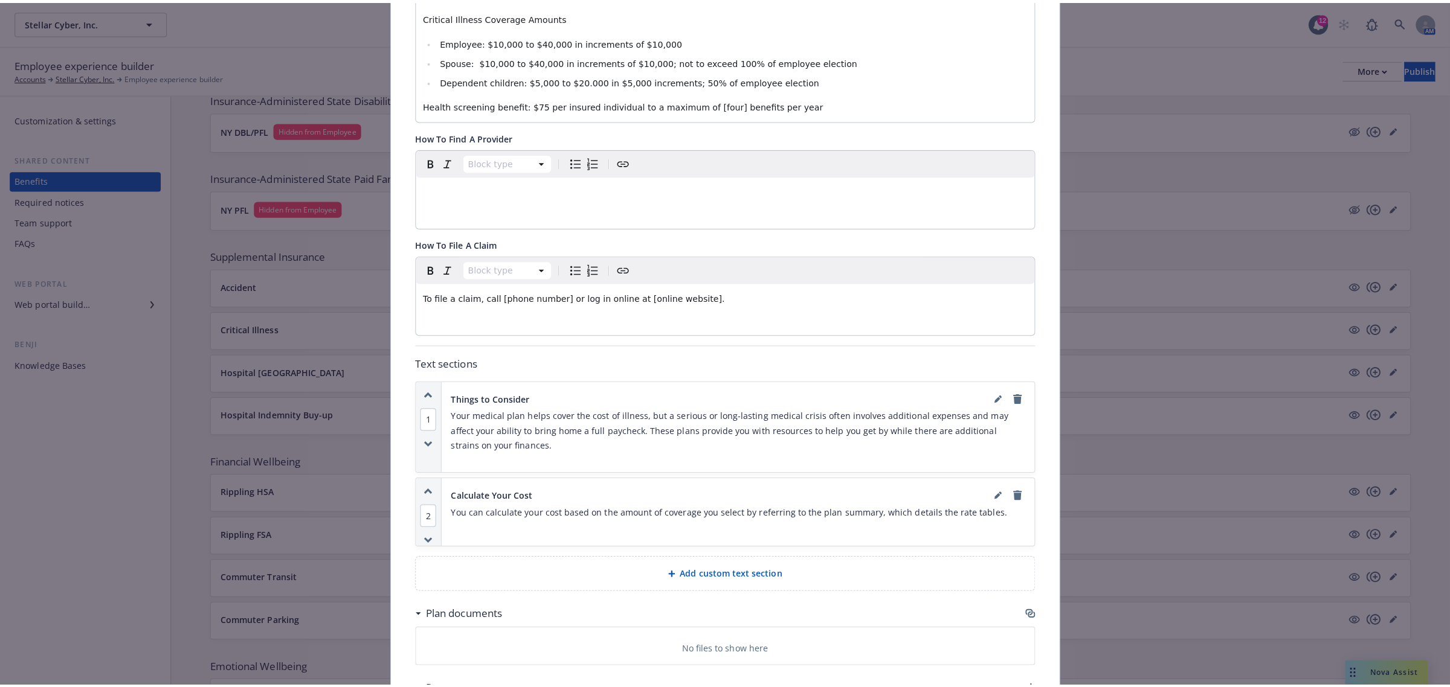
scroll to position [574, 0]
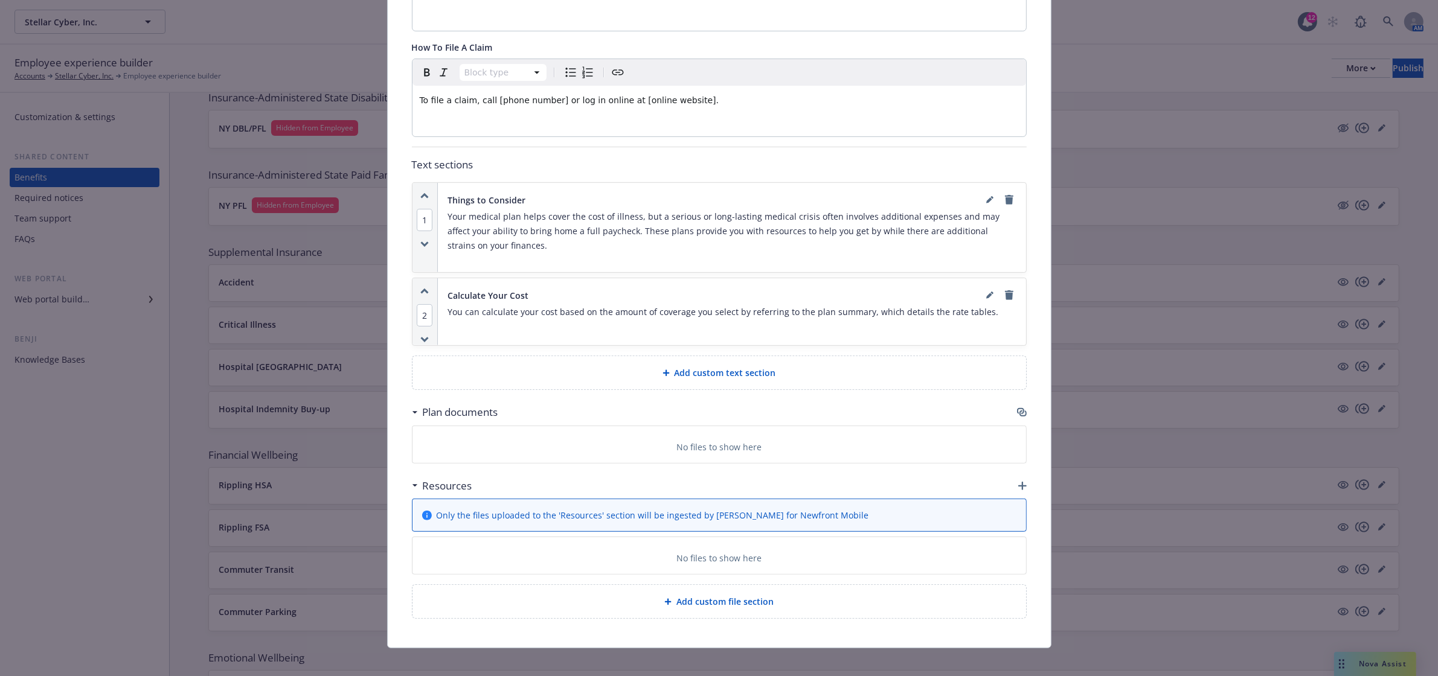
click at [1017, 408] on icon "button" at bounding box center [1020, 411] width 7 height 6
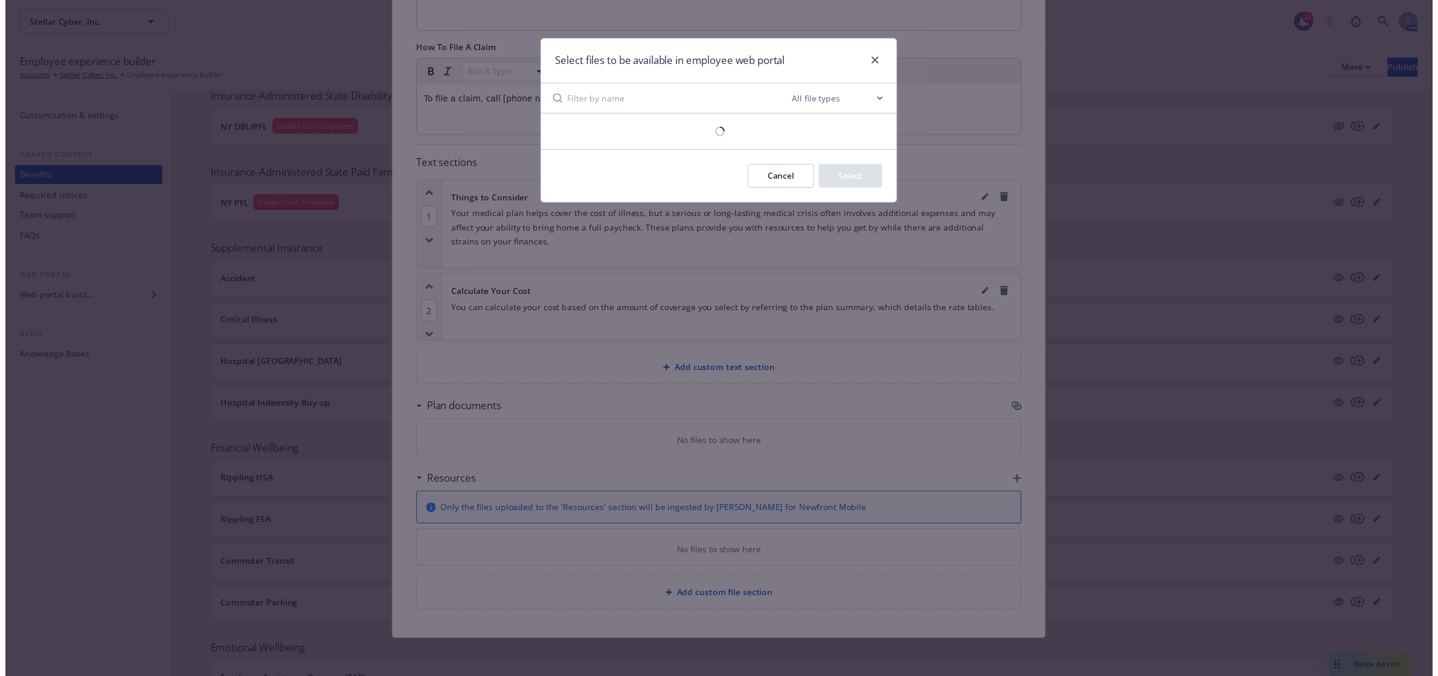
scroll to position [563, 0]
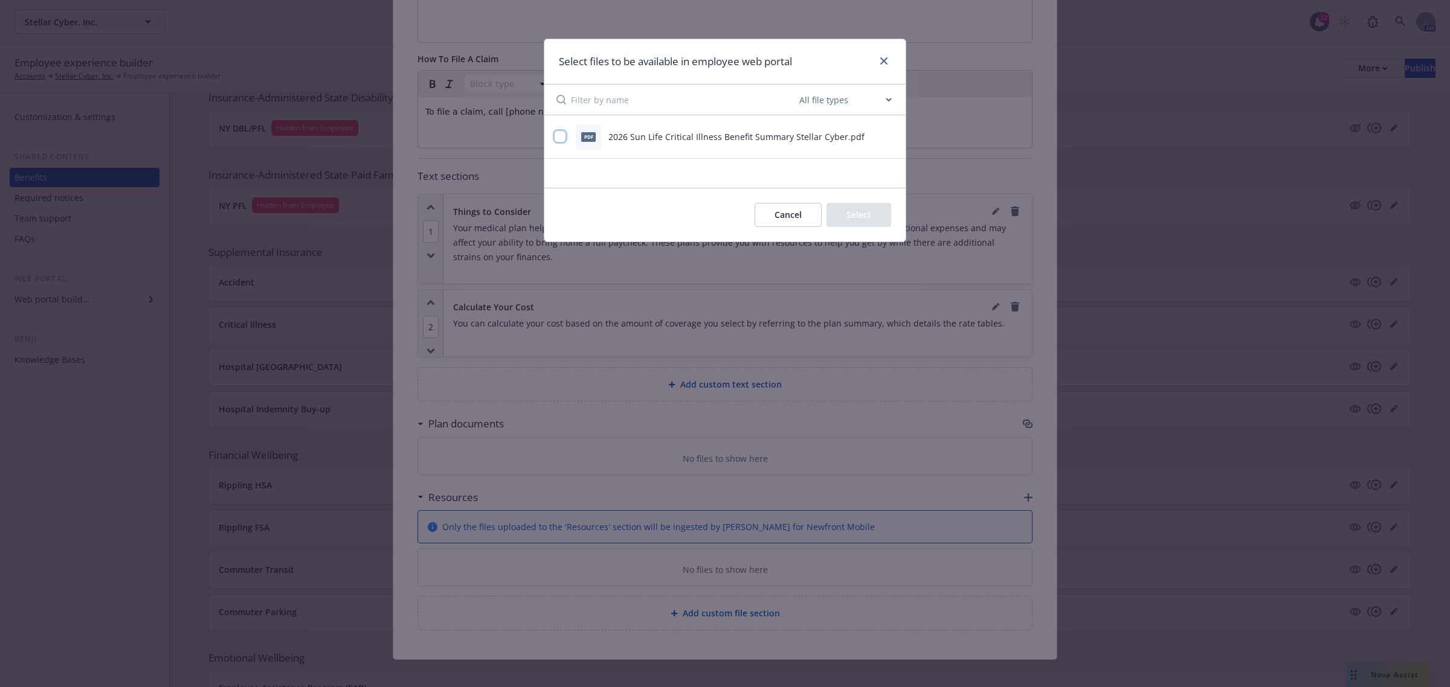
click at [561, 137] on input "checkbox" at bounding box center [560, 136] width 12 height 12
checkbox input "true"
click at [861, 218] on button "Select 1 file" at bounding box center [847, 215] width 87 height 24
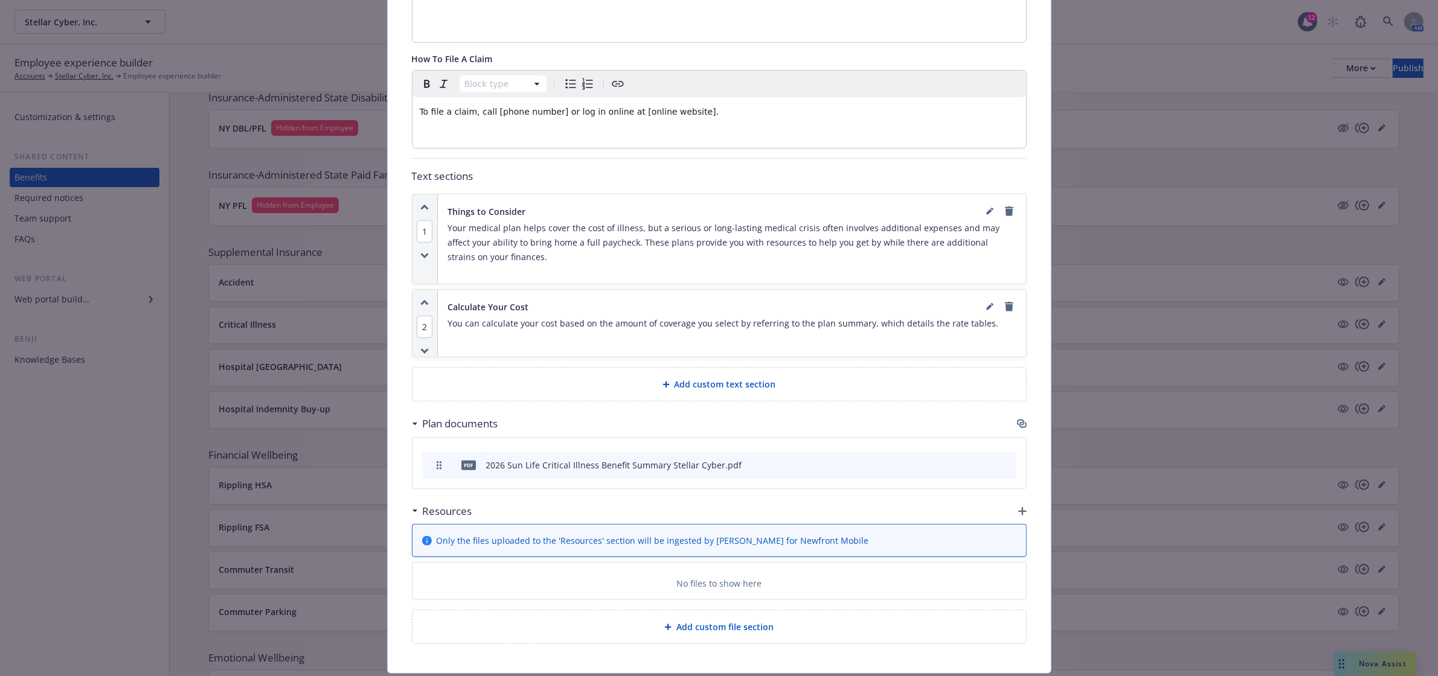
scroll to position [0, 0]
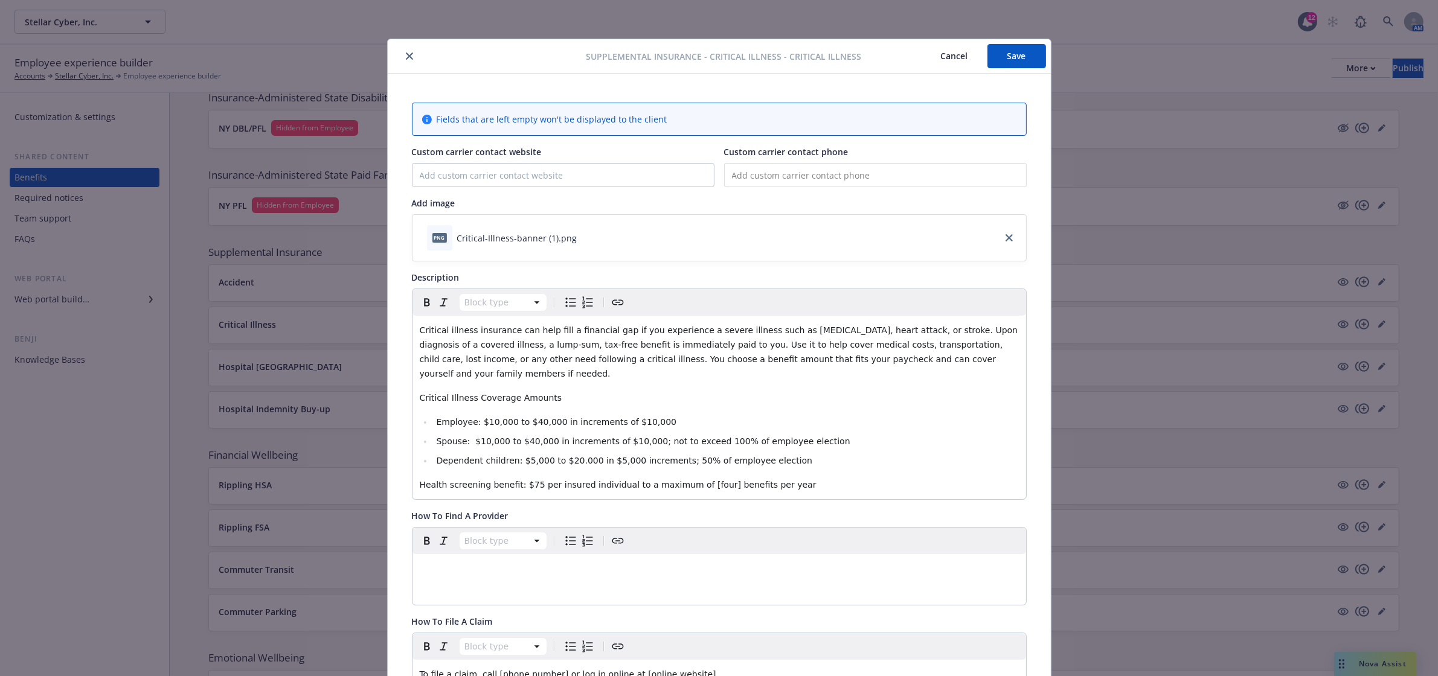
click at [1004, 65] on button "Save" at bounding box center [1017, 56] width 59 height 24
click at [409, 60] on button "close" at bounding box center [409, 56] width 14 height 14
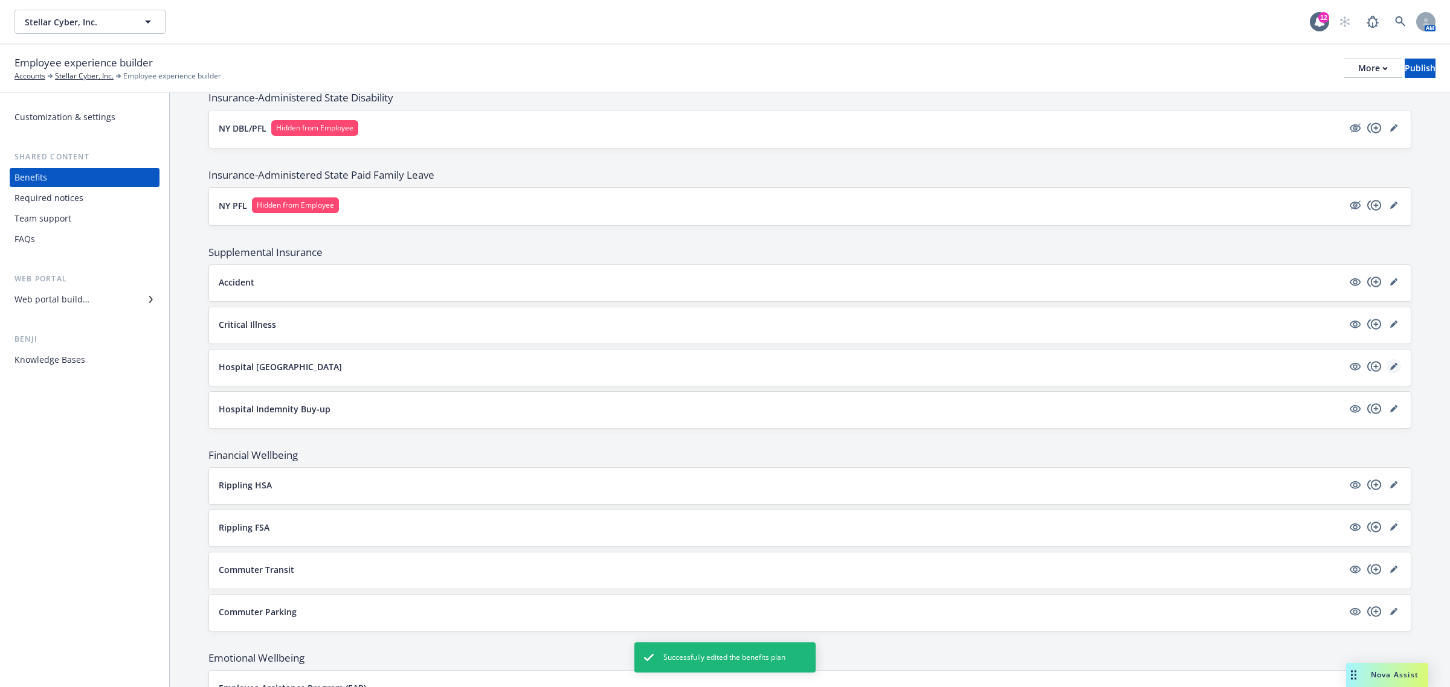
click at [1390, 368] on icon "editPencil" at bounding box center [1393, 366] width 7 height 7
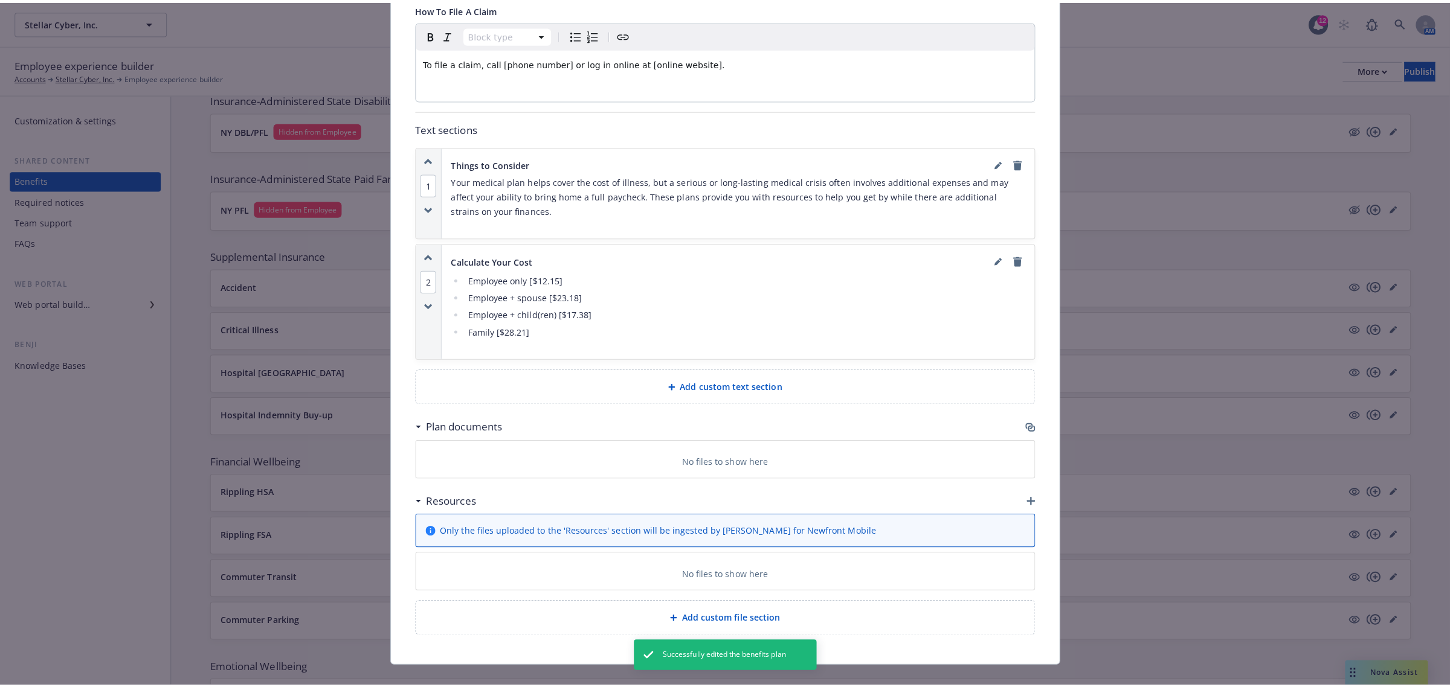
scroll to position [503, 0]
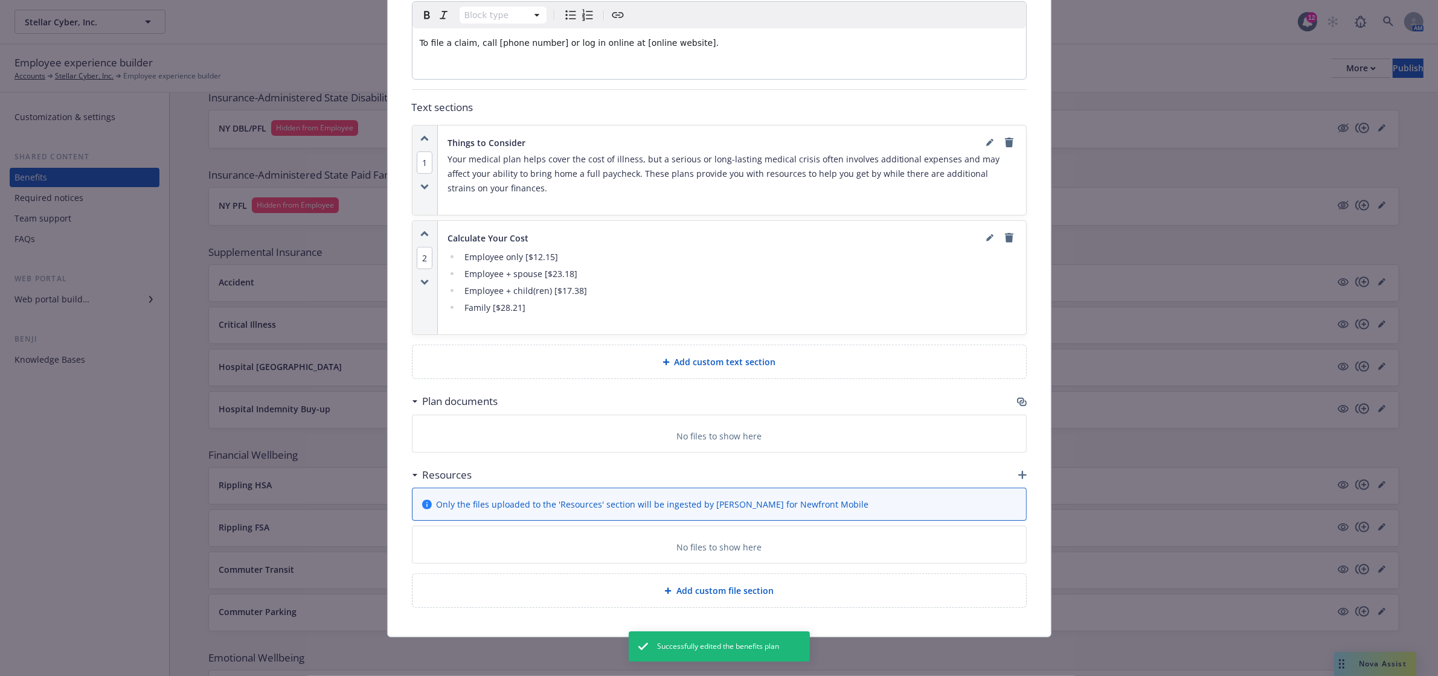
click at [1017, 397] on icon "button" at bounding box center [1022, 402] width 10 height 10
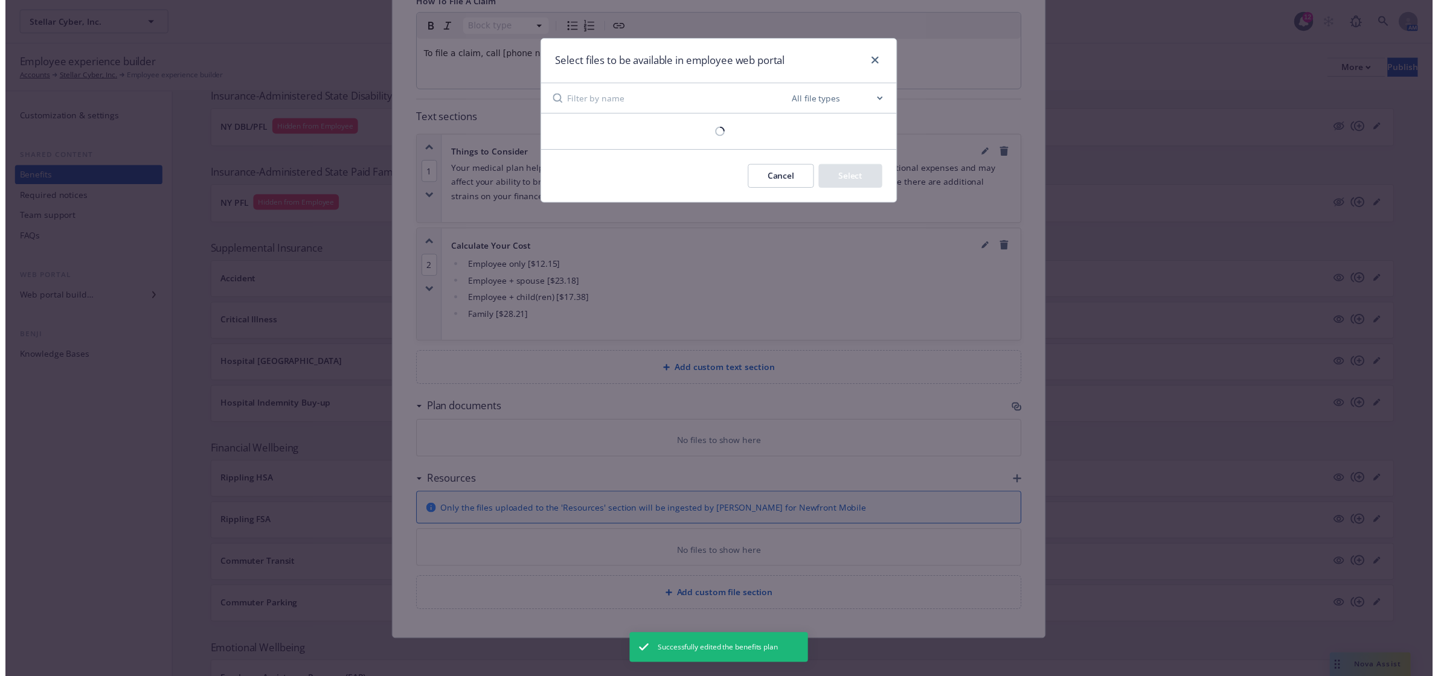
scroll to position [491, 0]
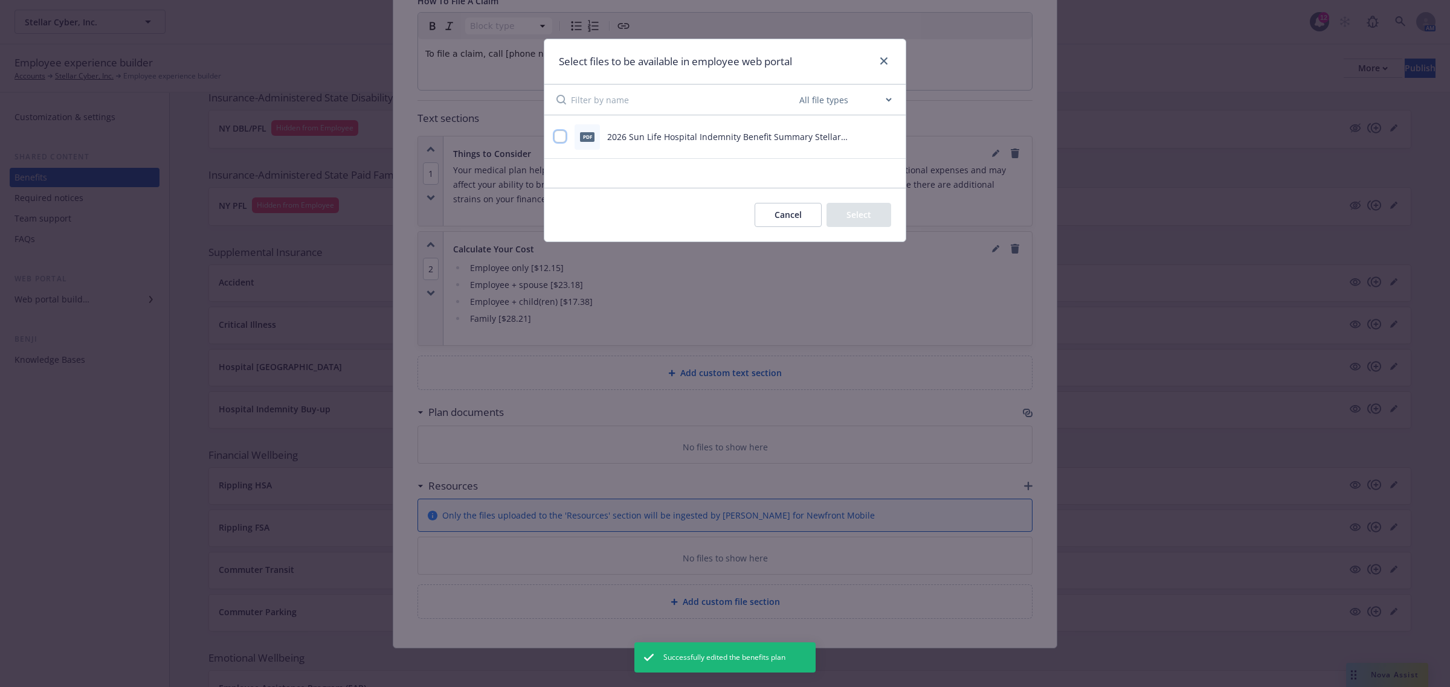
click at [560, 138] on input "checkbox" at bounding box center [560, 136] width 12 height 12
checkbox input "true"
click at [840, 217] on button "Select 1 file" at bounding box center [847, 215] width 87 height 24
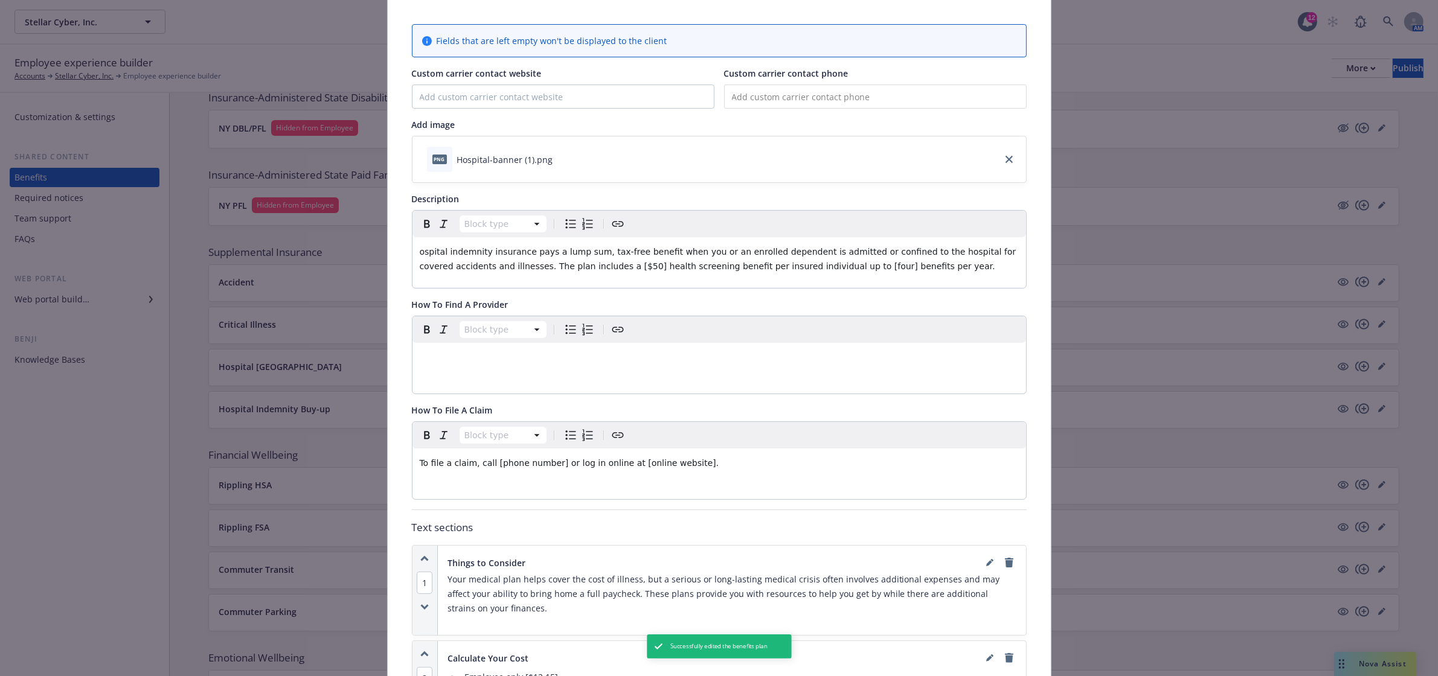
scroll to position [0, 0]
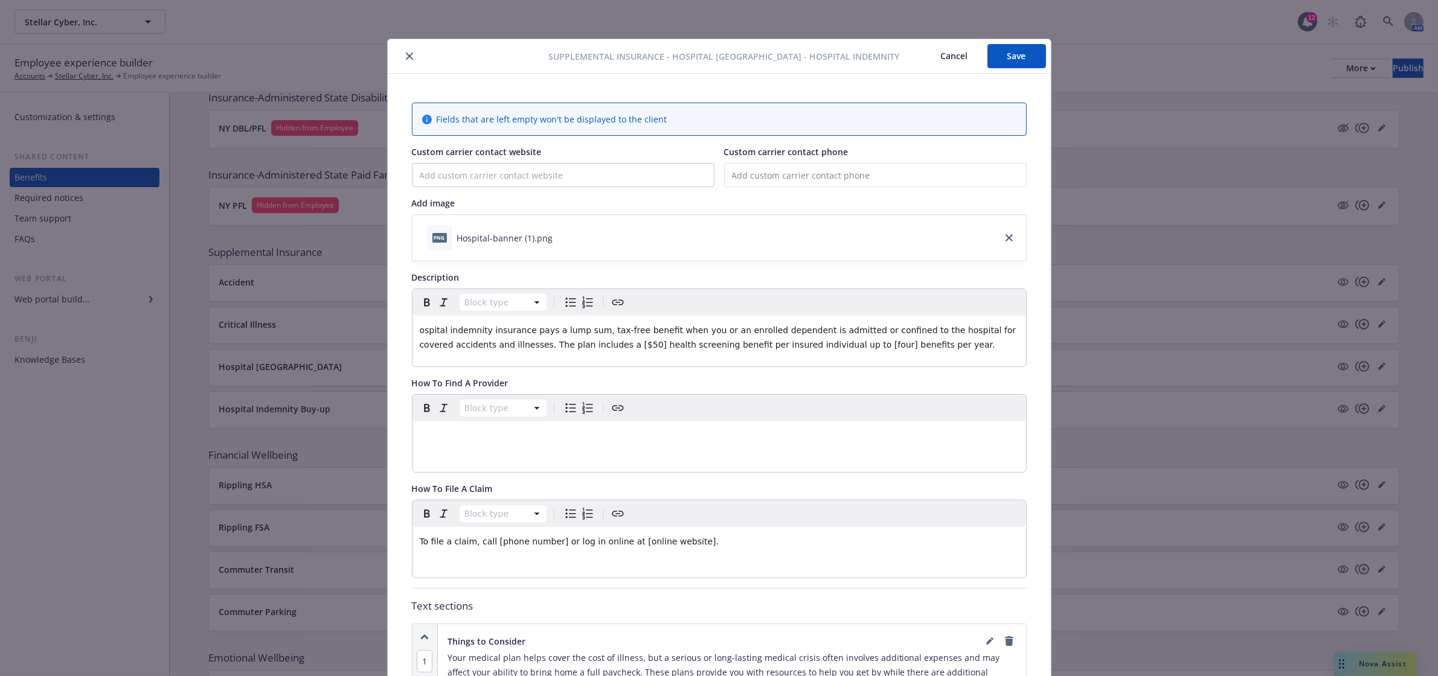
click at [1003, 62] on button "Save" at bounding box center [1017, 56] width 59 height 24
click at [408, 55] on button "close" at bounding box center [409, 56] width 14 height 14
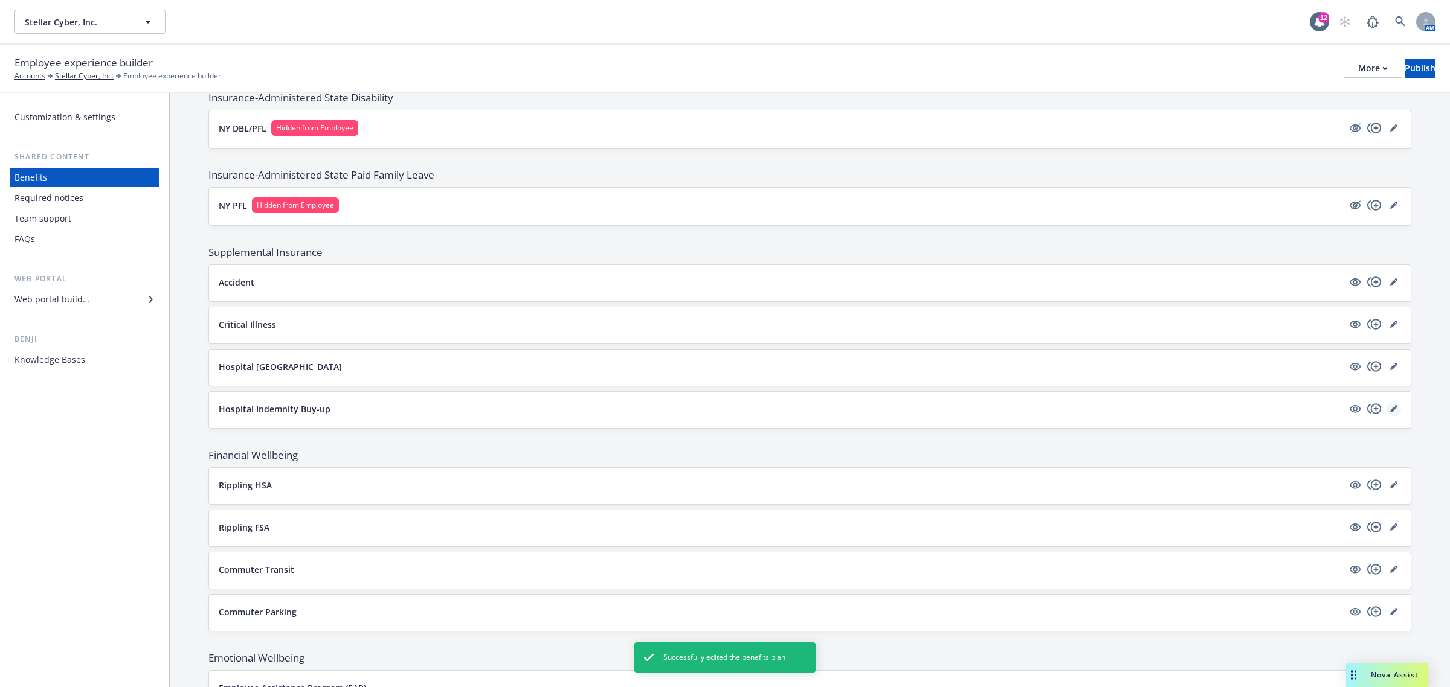
click at [1390, 411] on icon "editPencil" at bounding box center [1393, 408] width 7 height 7
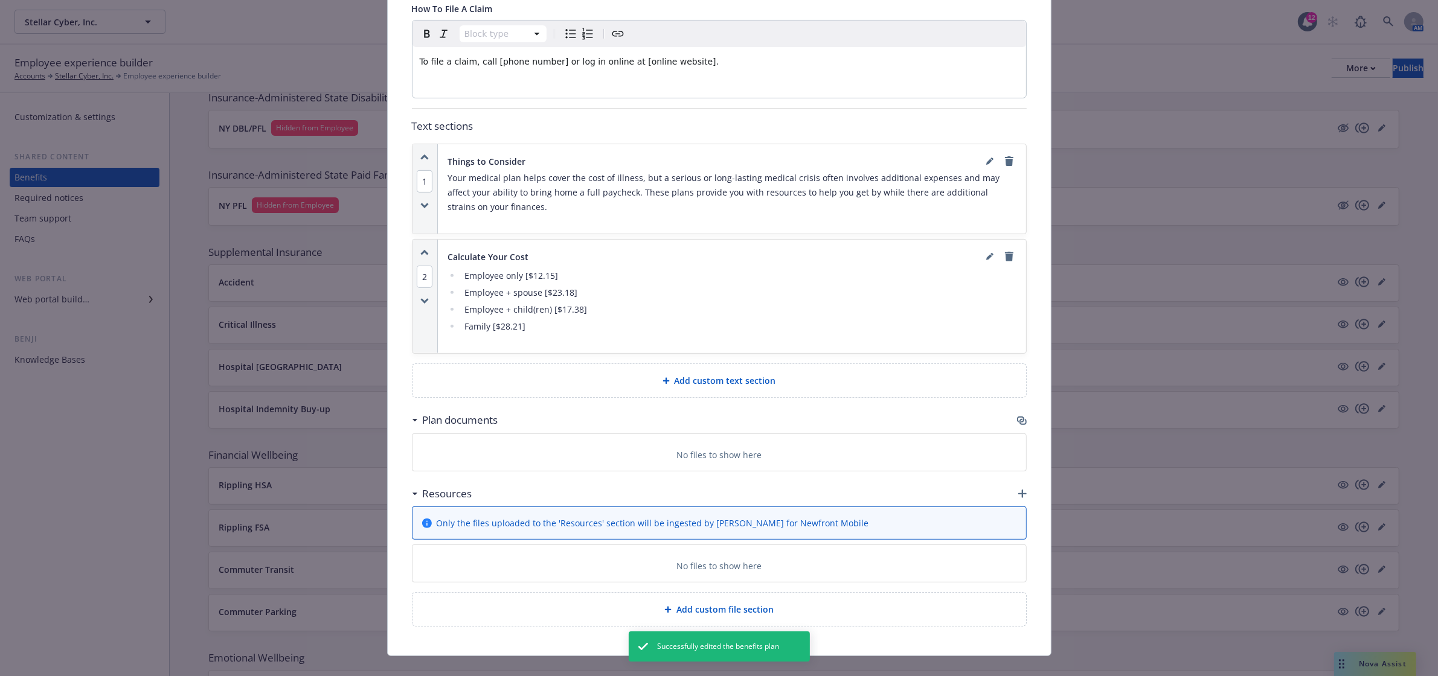
scroll to position [503, 0]
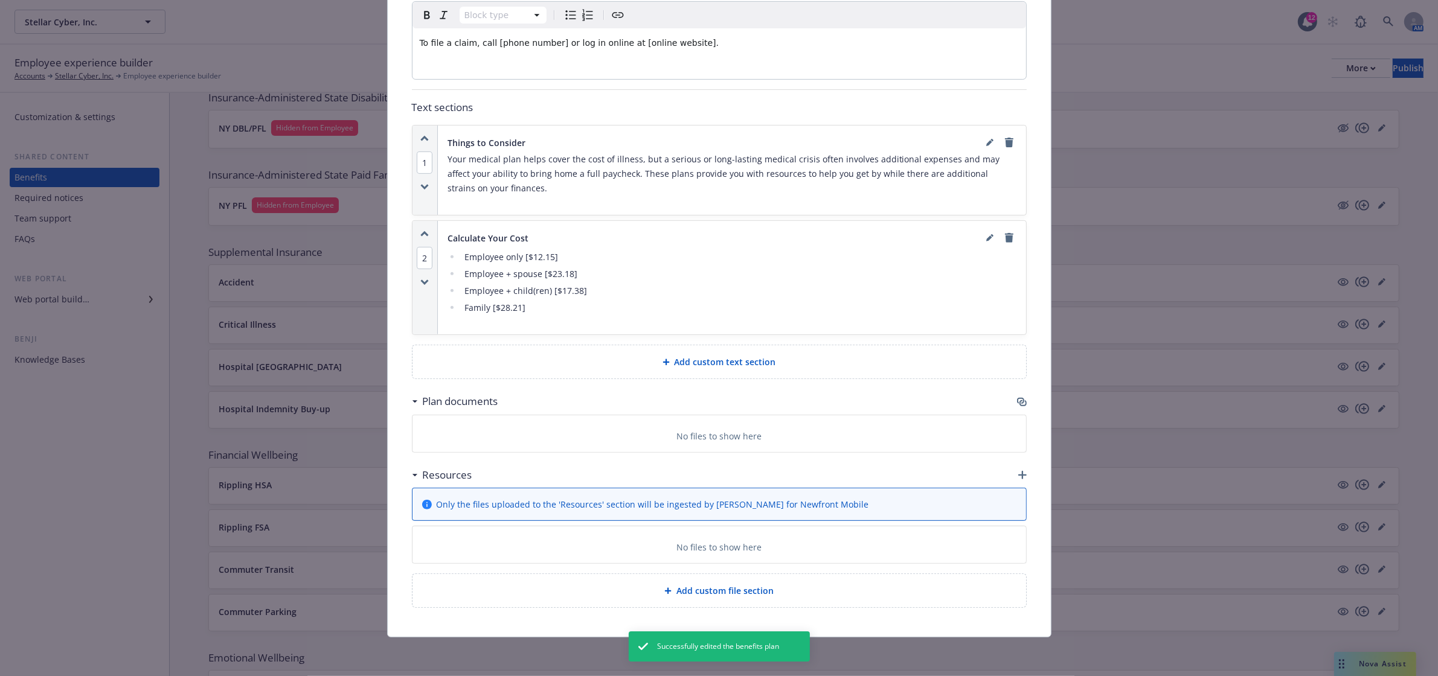
click at [1017, 402] on icon "button" at bounding box center [1022, 402] width 10 height 10
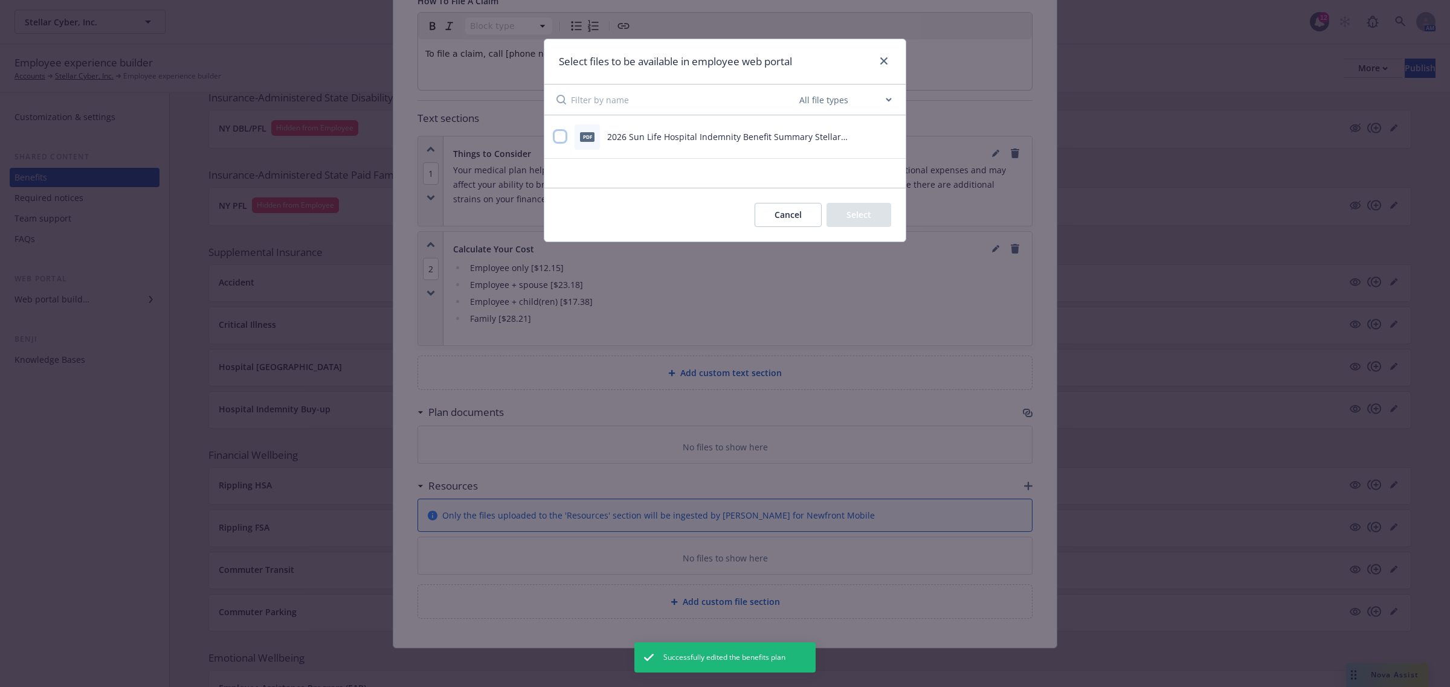
click at [562, 137] on input "checkbox" at bounding box center [560, 136] width 12 height 12
checkbox input "true"
click at [841, 210] on button "Select 1 file" at bounding box center [847, 215] width 87 height 24
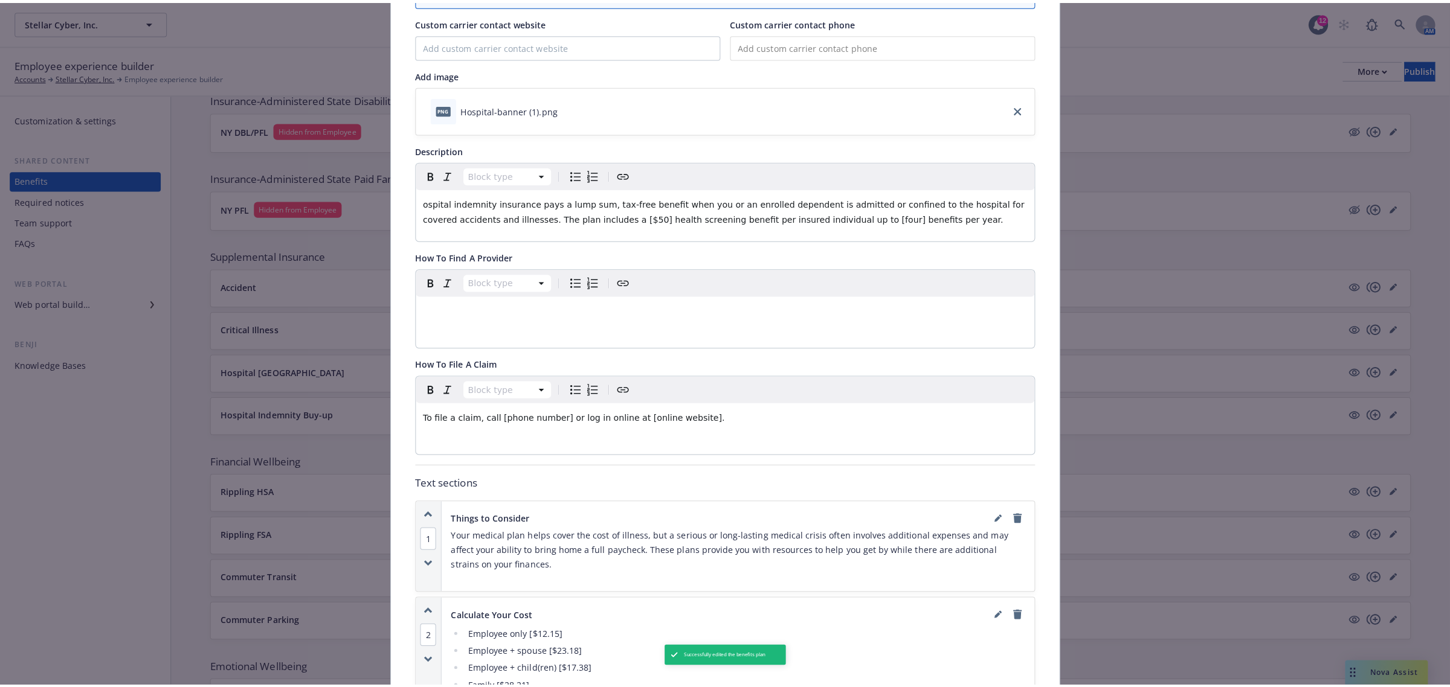
scroll to position [0, 0]
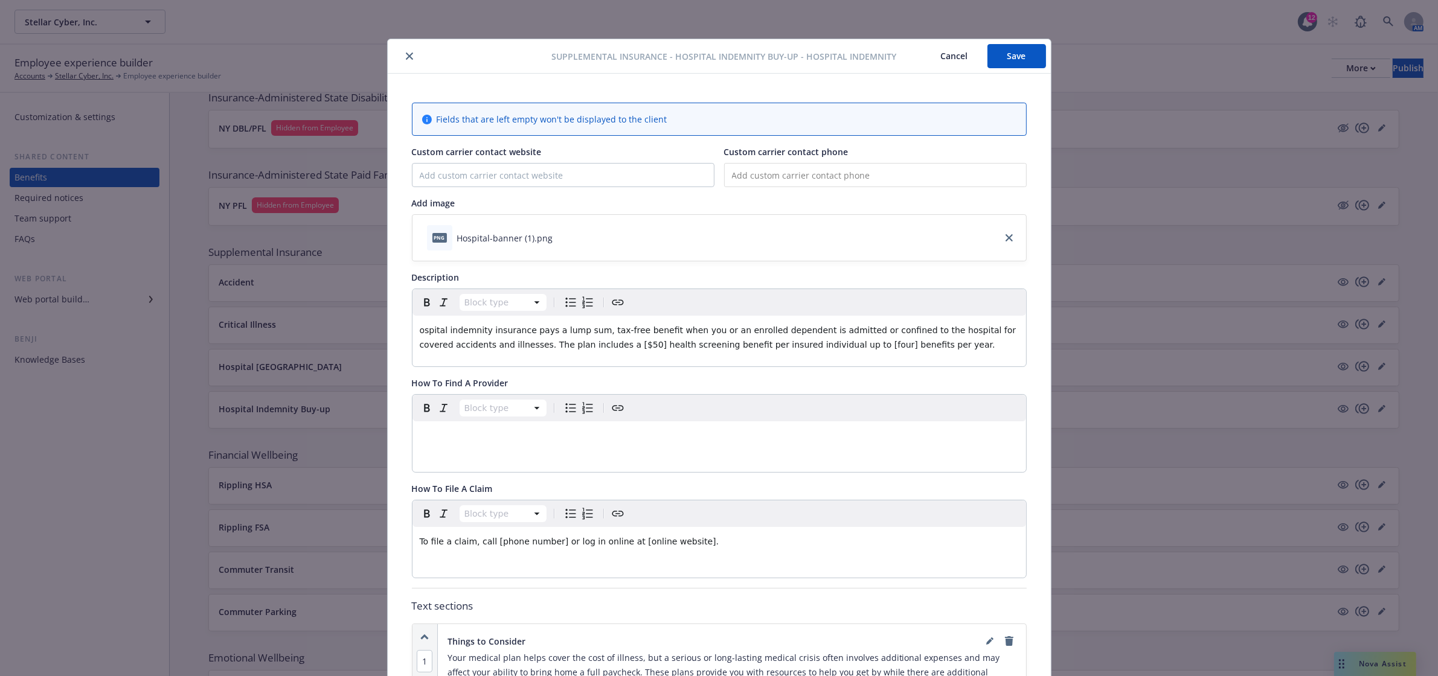
click at [1011, 56] on button "Save" at bounding box center [1017, 56] width 59 height 24
click at [406, 53] on icon "close" at bounding box center [409, 56] width 7 height 7
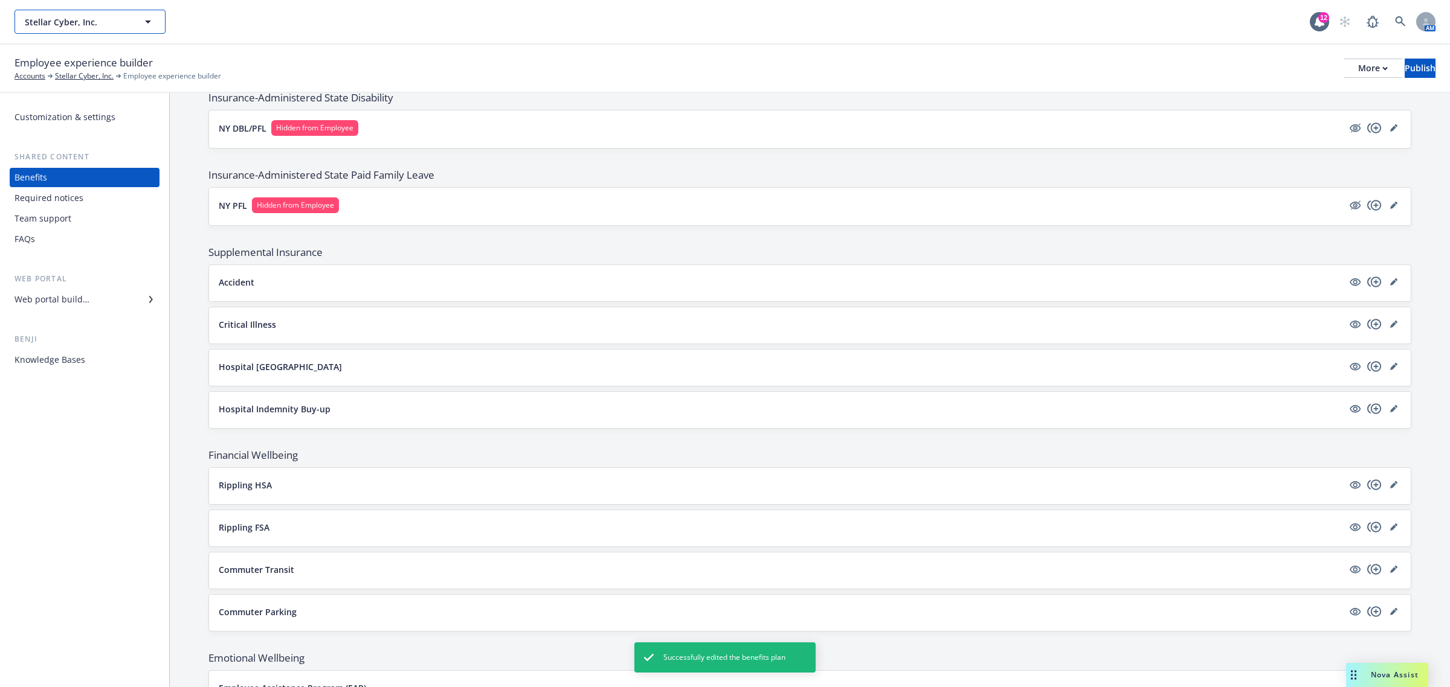
click at [121, 29] on button "Stellar Cyber, Inc." at bounding box center [89, 22] width 151 height 24
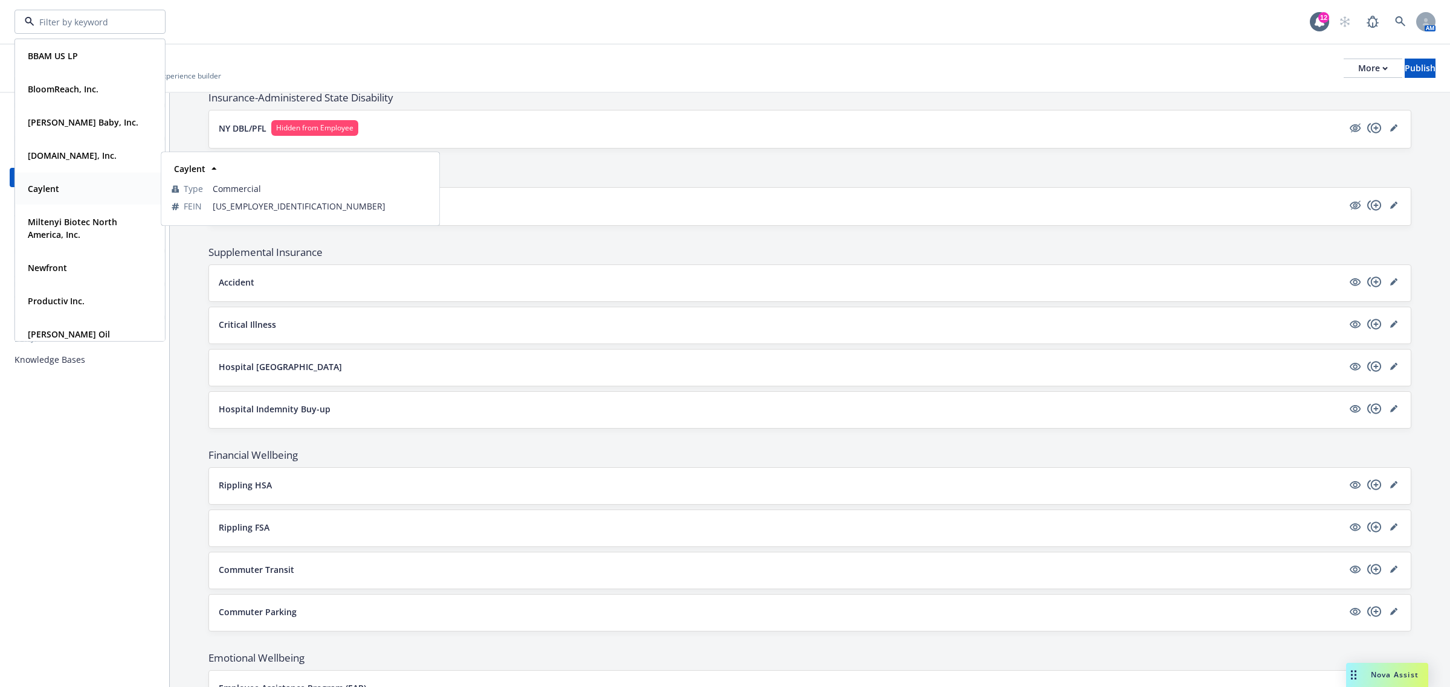
click at [91, 191] on div "Caylent" at bounding box center [90, 189] width 134 height 18
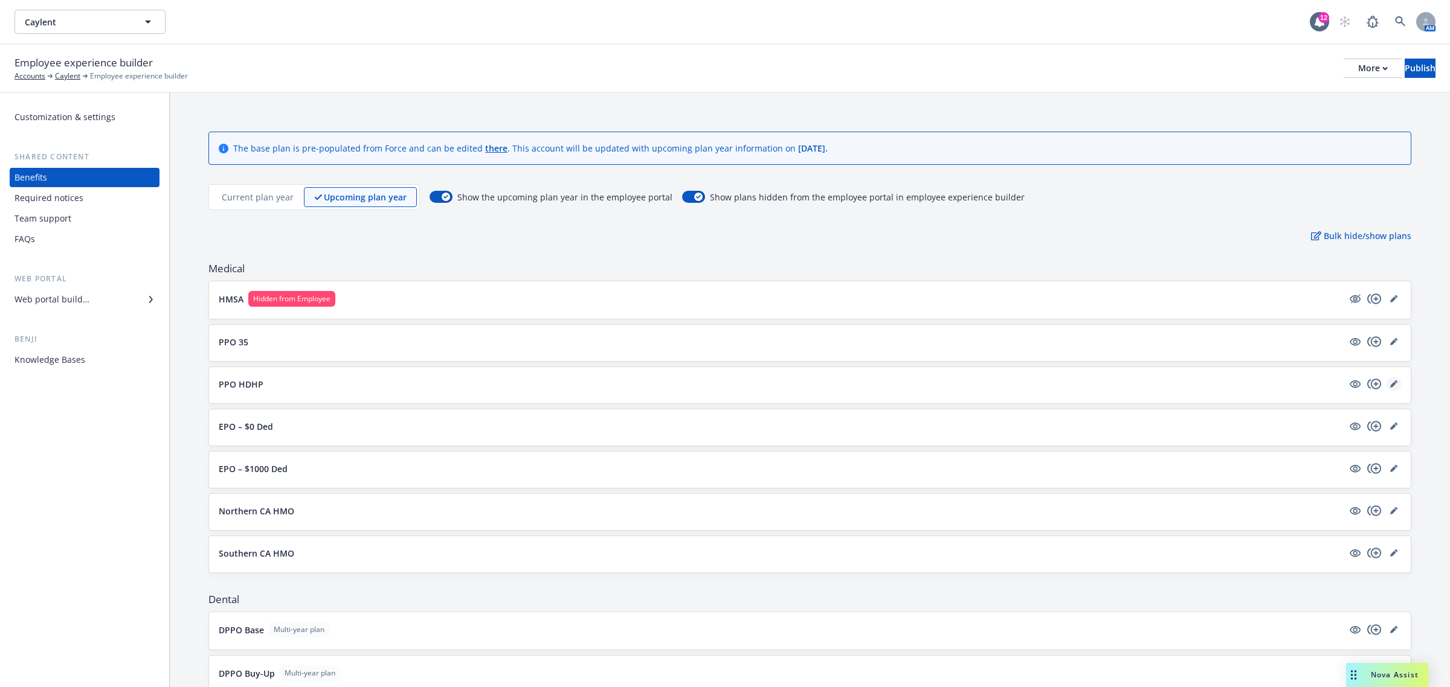
click at [1386, 382] on link "editPencil" at bounding box center [1393, 384] width 14 height 14
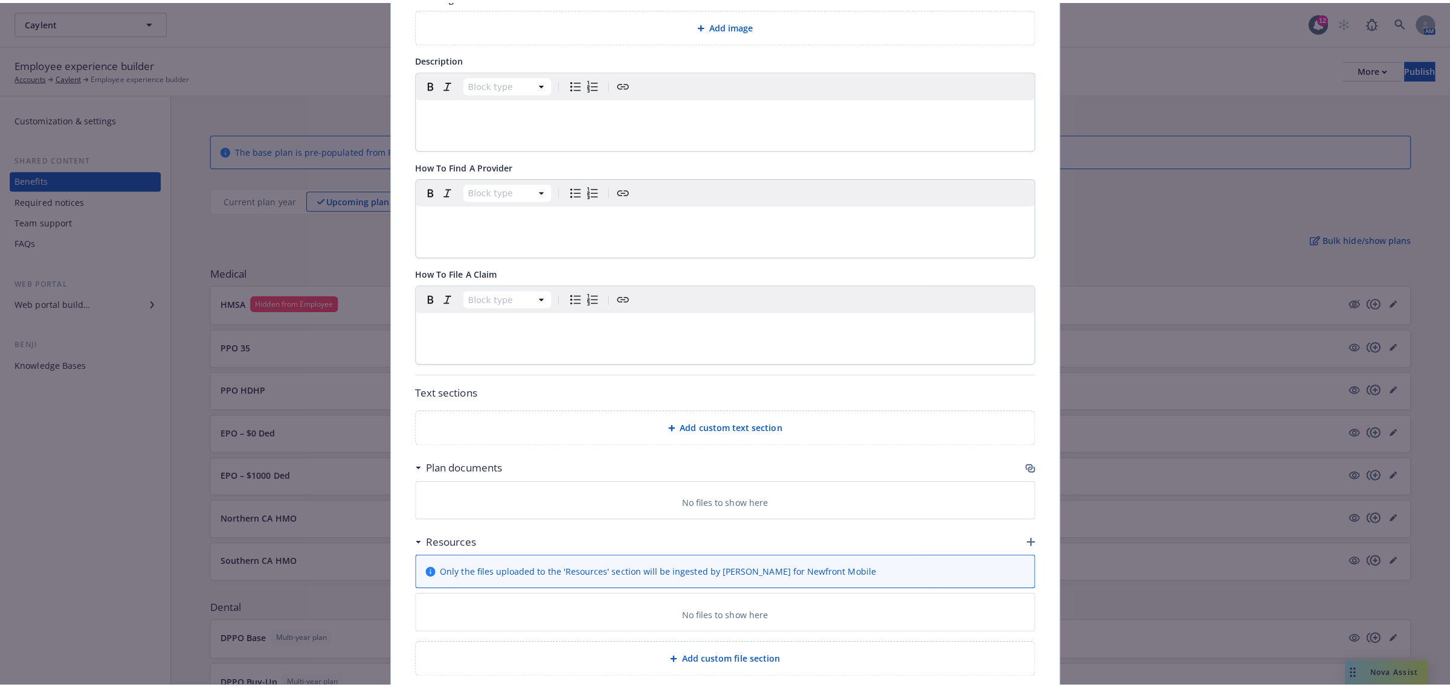
scroll to position [269, 0]
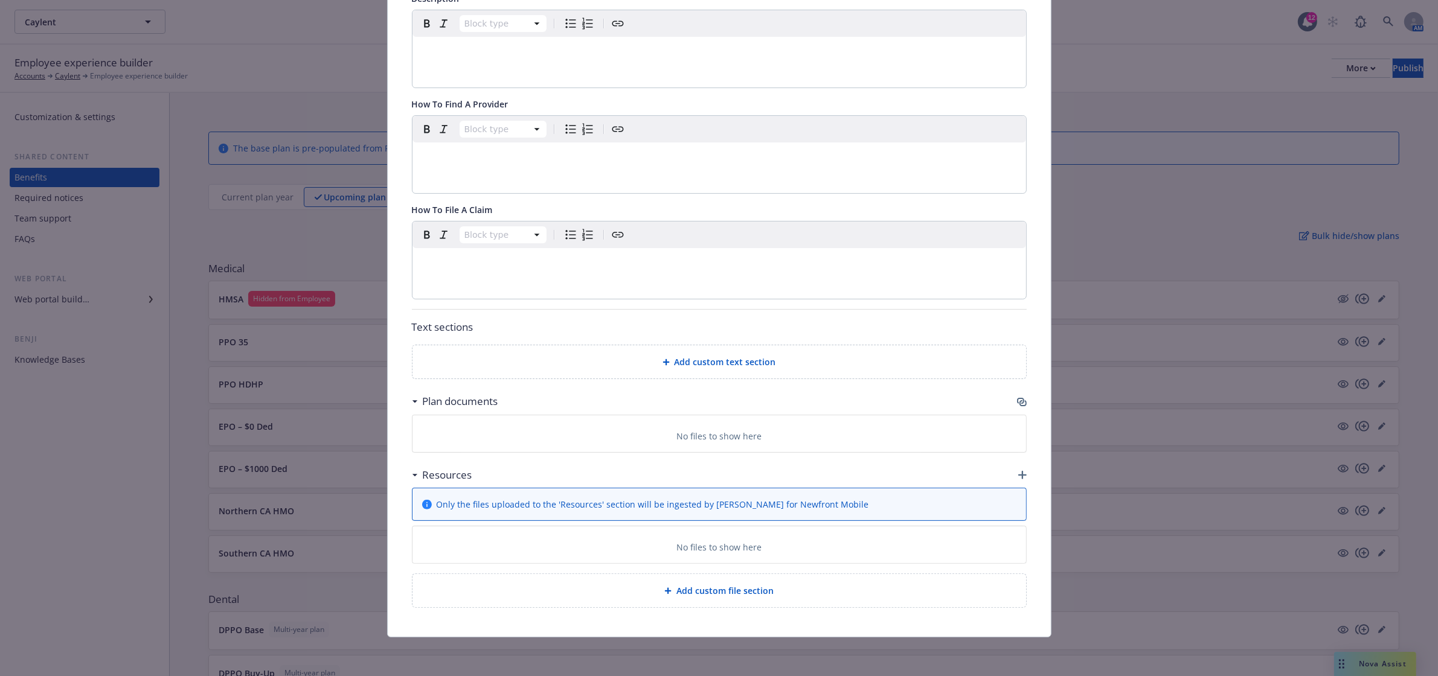
click at [1017, 397] on icon "button" at bounding box center [1022, 402] width 10 height 10
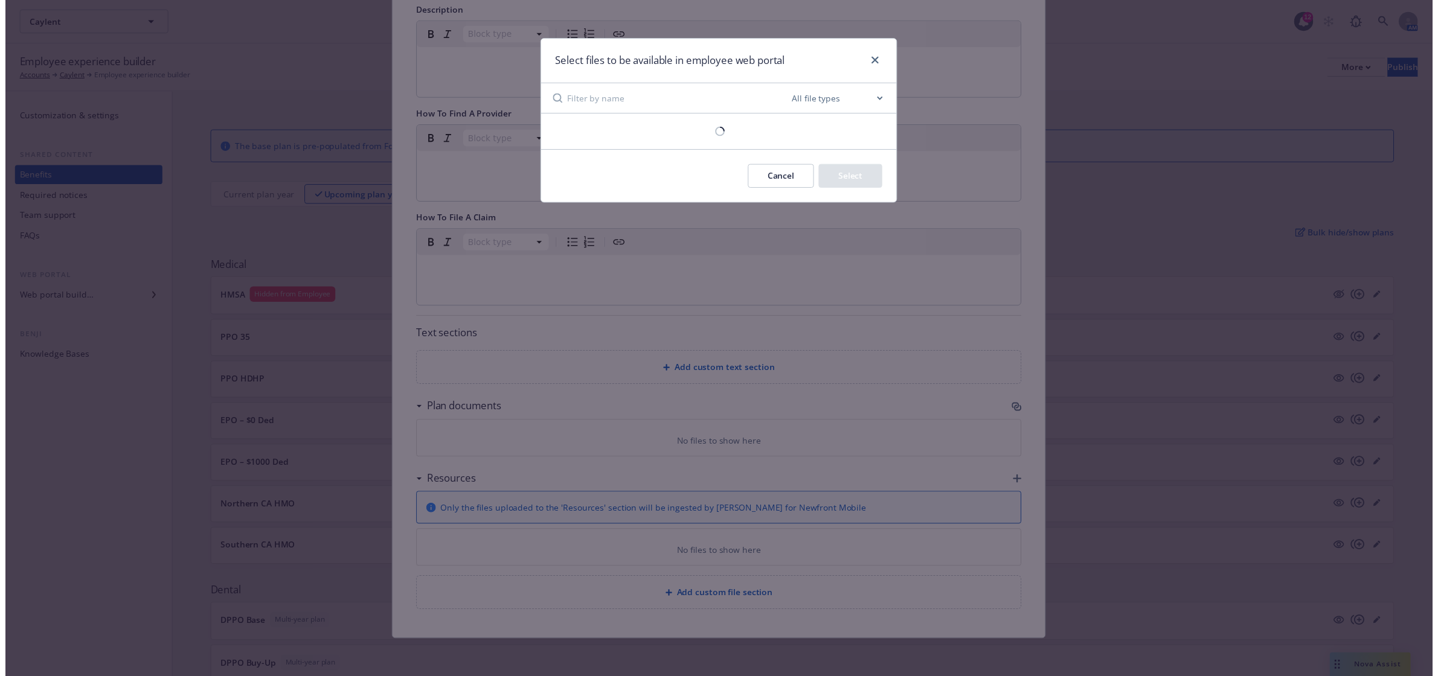
scroll to position [258, 0]
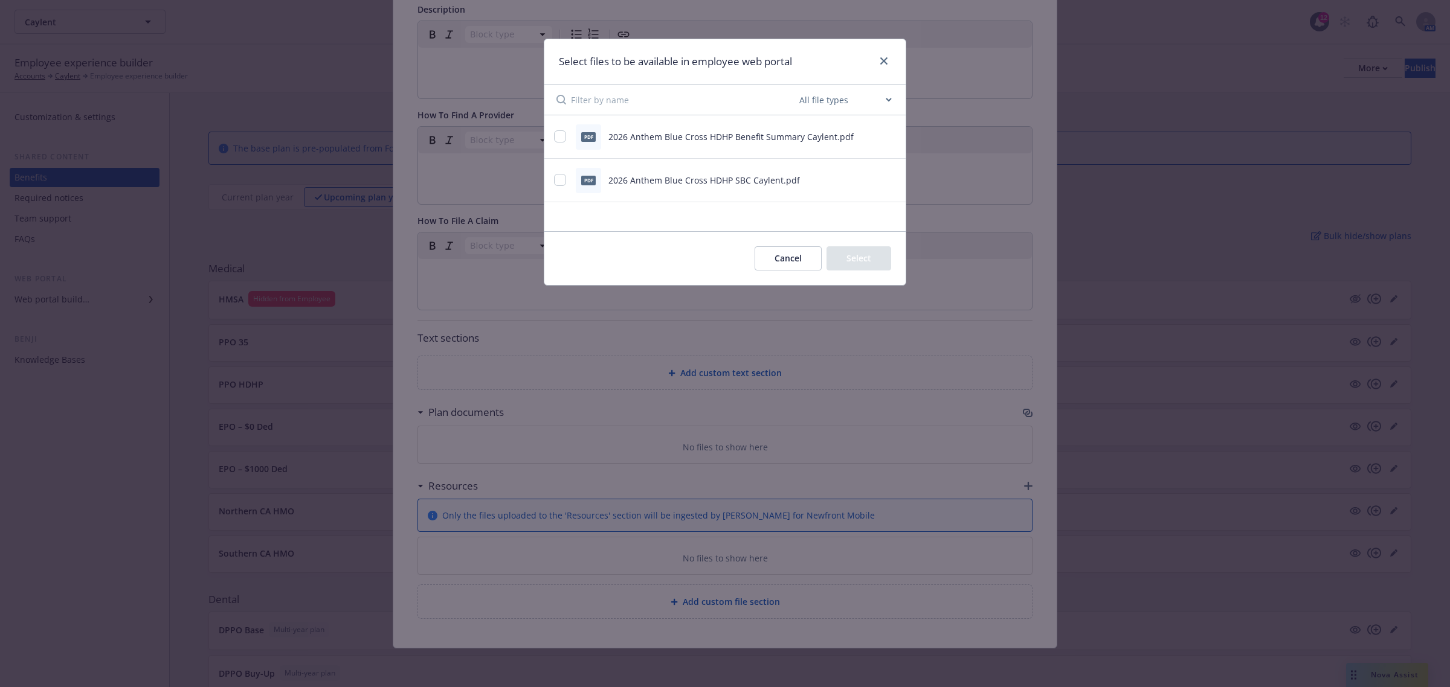
click at [774, 262] on button "Cancel" at bounding box center [787, 258] width 67 height 24
